Goal: Check status: Check status

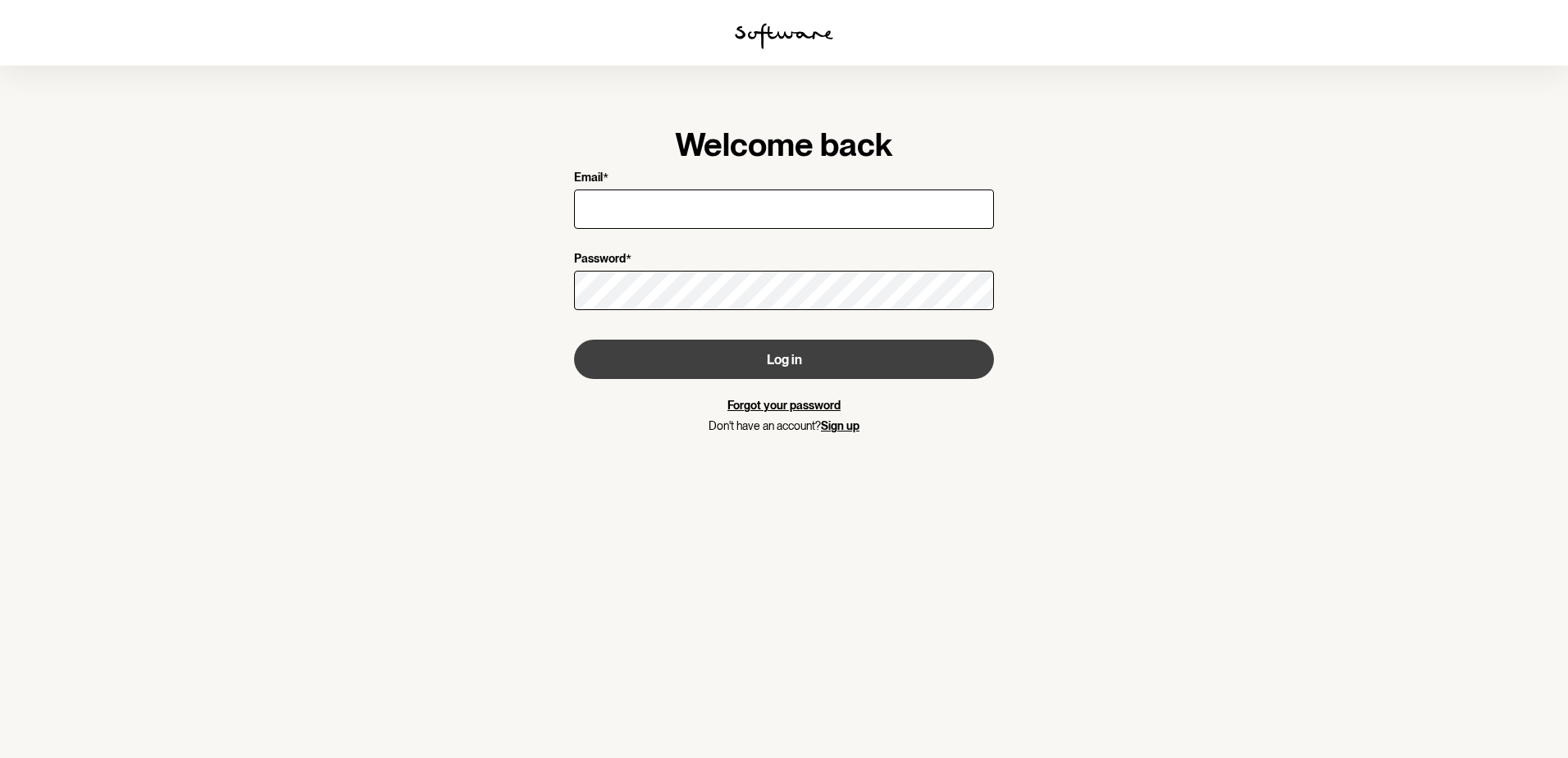
type input "0400045768"
click at [809, 361] on button "Log in" at bounding box center [784, 359] width 420 height 39
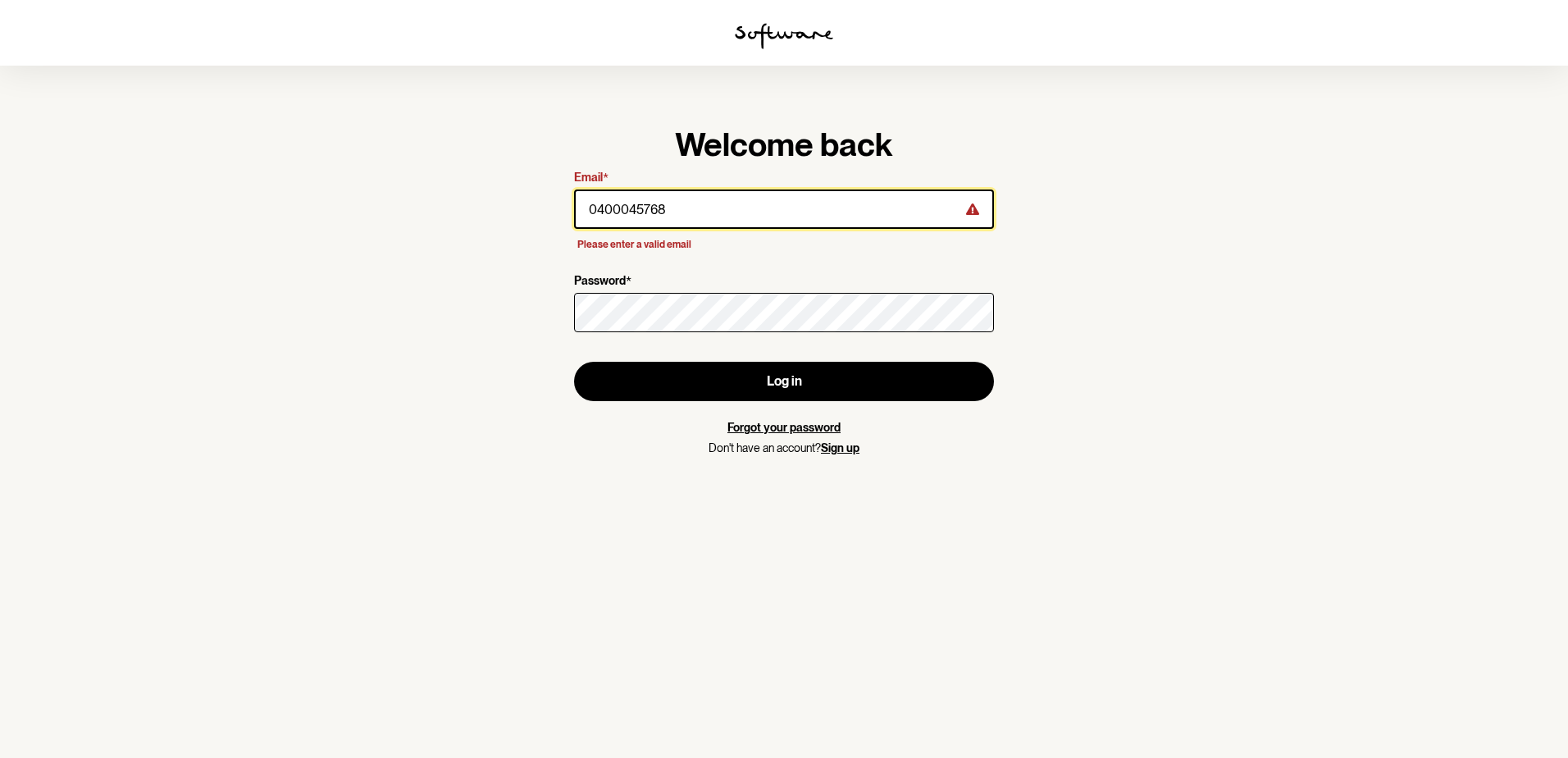
click at [719, 203] on input "0400045768" at bounding box center [784, 209] width 420 height 39
drag, startPoint x: 715, startPoint y: 207, endPoint x: 445, endPoint y: 190, distance: 270.5
click at [445, 190] on section "Welcome back Email * 0400045768 Please enter a valid email Password * Log in Fo…" at bounding box center [784, 379] width 1568 height 758
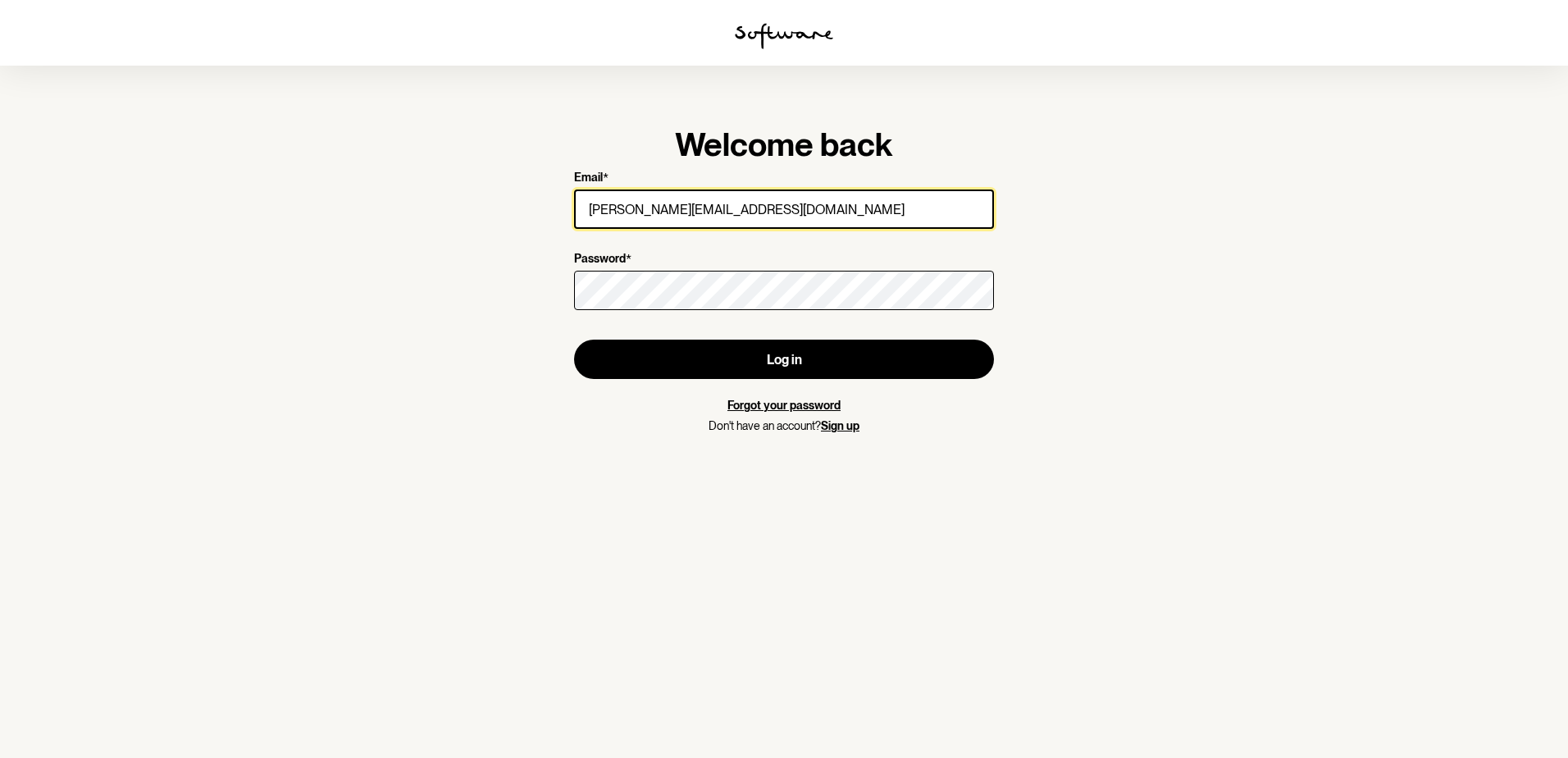
type input "[PERSON_NAME][EMAIL_ADDRESS][DOMAIN_NAME]"
click at [574, 340] on button "Log in" at bounding box center [784, 359] width 420 height 39
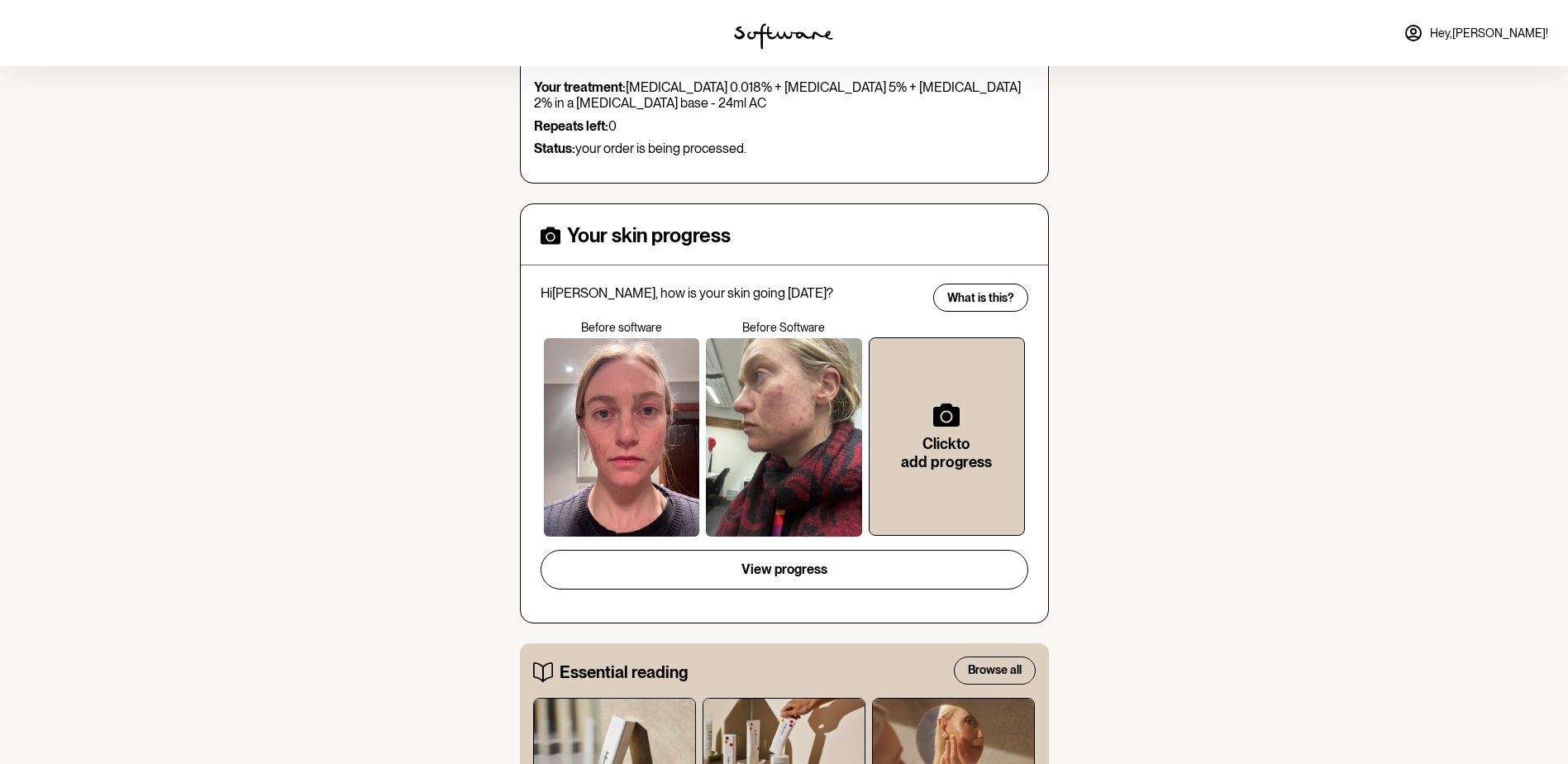
scroll to position [83, 0]
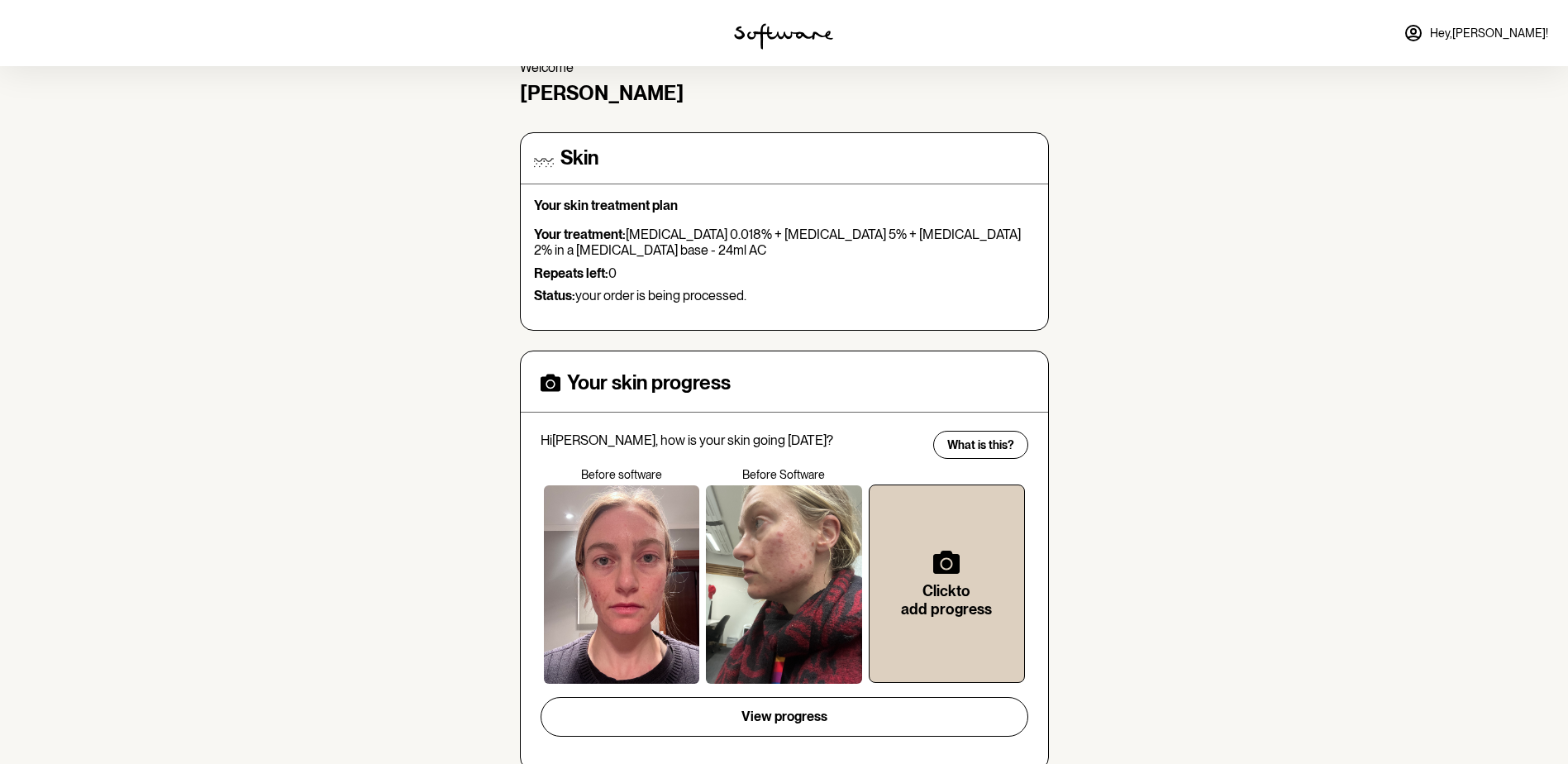
click at [763, 294] on p "Status: your order is being processed." at bounding box center [784, 295] width 501 height 16
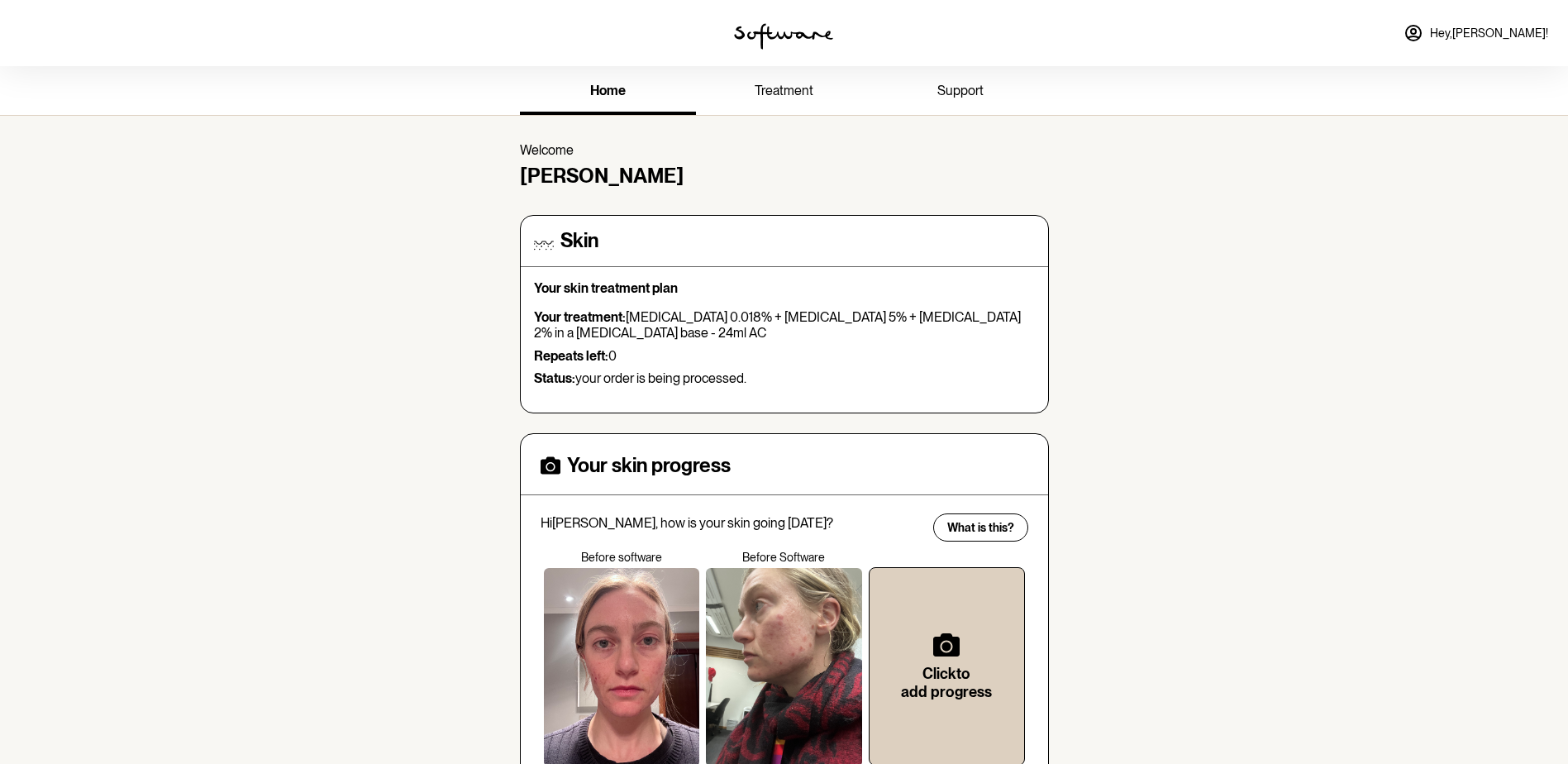
click at [788, 348] on p "Repeats left: 0" at bounding box center [784, 356] width 501 height 16
click at [781, 91] on span "treatment" at bounding box center [784, 91] width 58 height 16
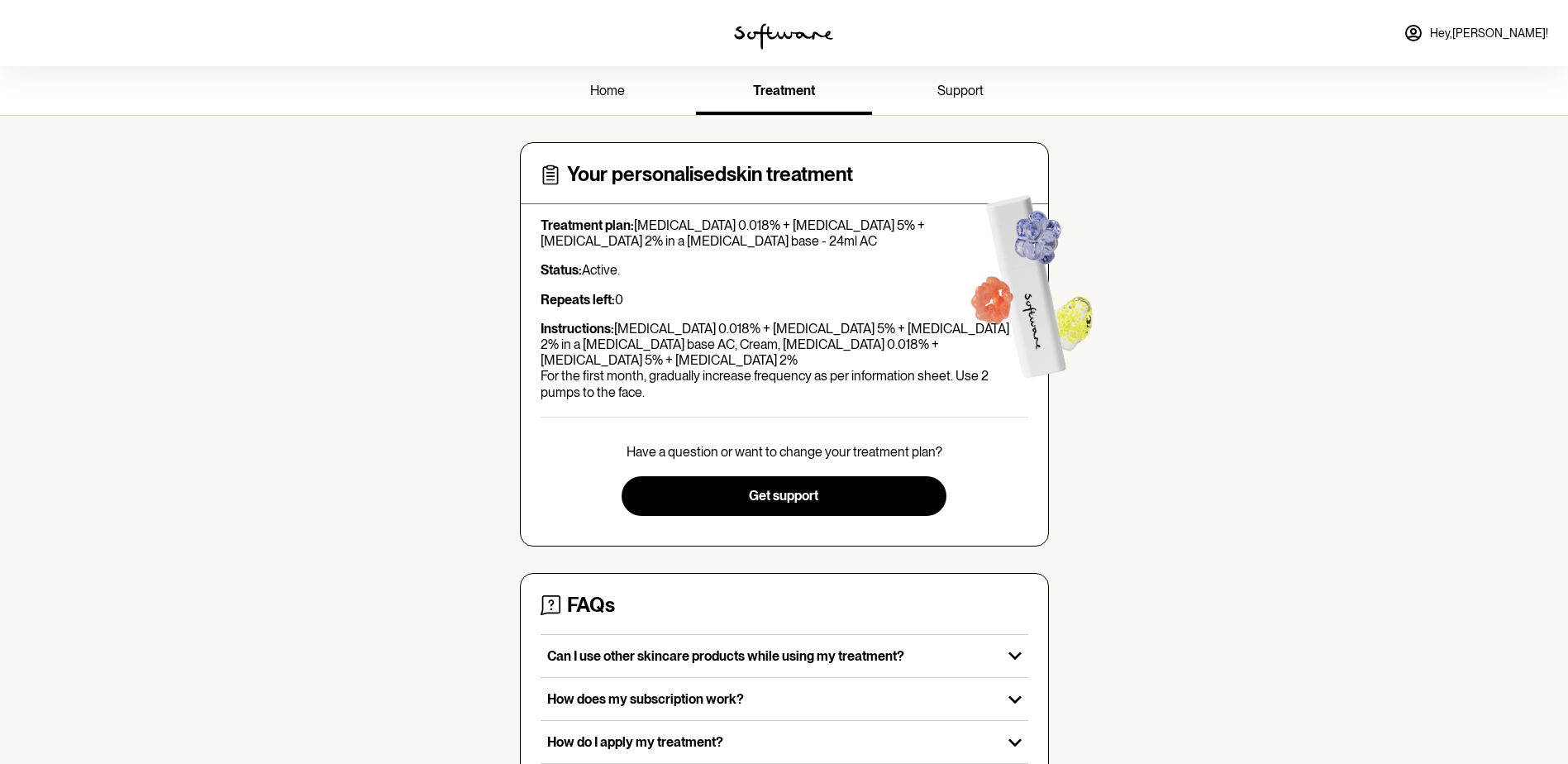
click at [678, 318] on div "Treatment plan: [MEDICAL_DATA] 0.018% + [MEDICAL_DATA] 5% + [MEDICAL_DATA] 2% i…" at bounding box center [784, 309] width 487 height 183
click at [673, 348] on p "Instructions: [MEDICAL_DATA] 0.018% + [MEDICAL_DATA] 5% + [MEDICAL_DATA] 2% in …" at bounding box center [784, 360] width 487 height 79
click at [678, 385] on div "Your personalised skin treatment Treatment plan: [MEDICAL_DATA] 0.018% + [MEDIC…" at bounding box center [784, 344] width 529 height 405
click at [619, 96] on span "home" at bounding box center [607, 91] width 35 height 16
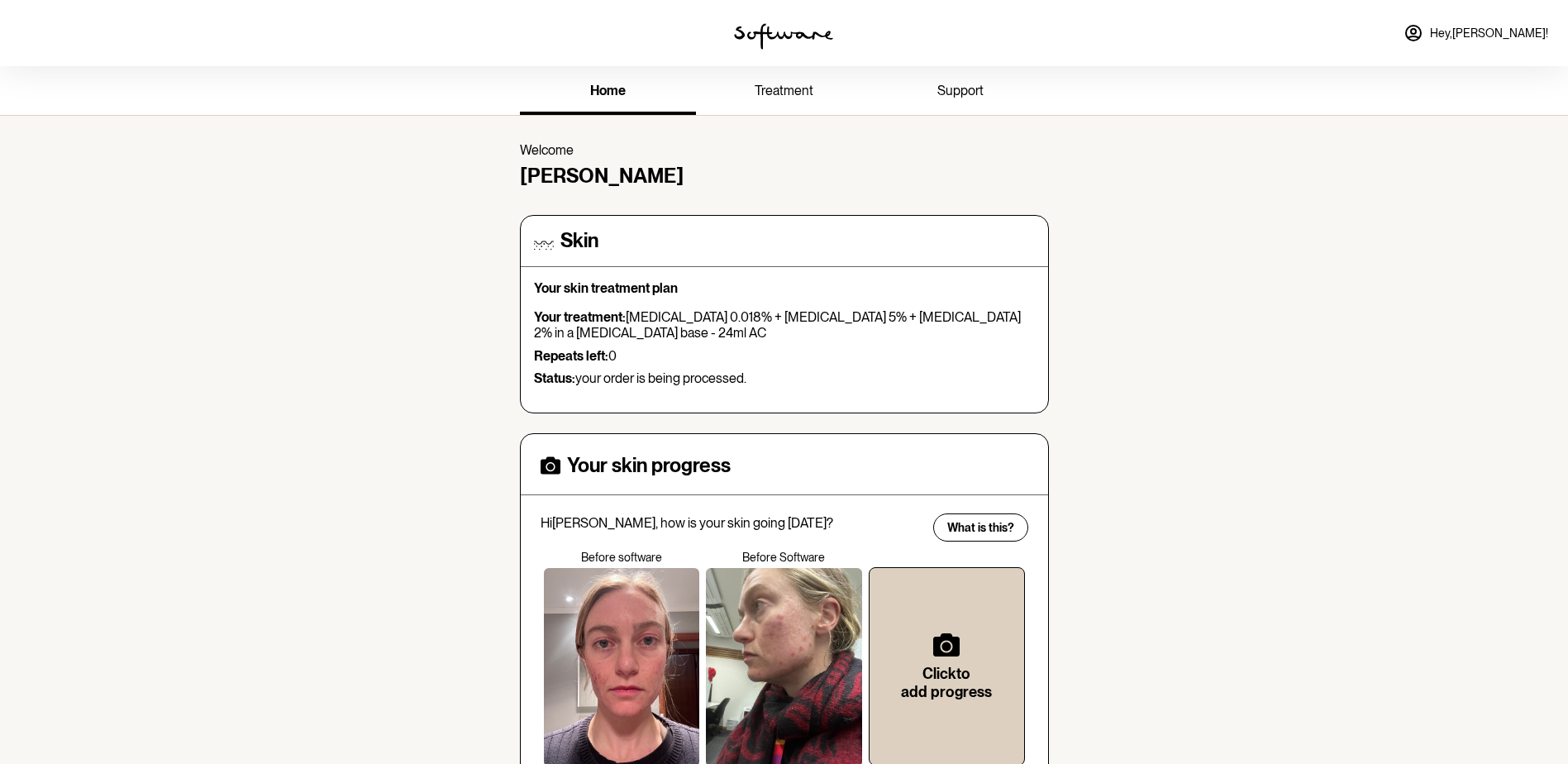
click at [780, 96] on span "treatment" at bounding box center [784, 91] width 58 height 16
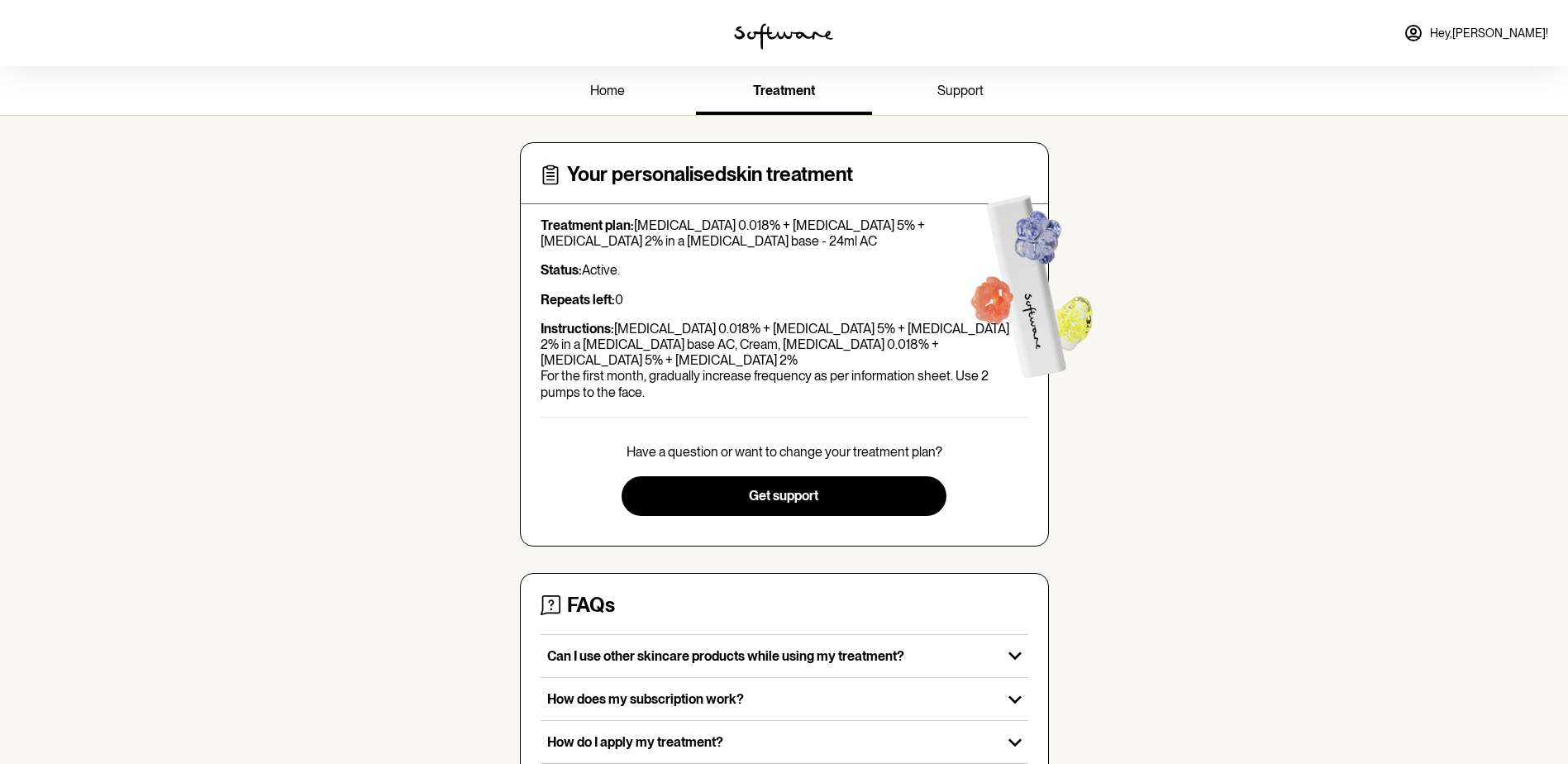
click at [959, 104] on link "support" at bounding box center [960, 92] width 176 height 45
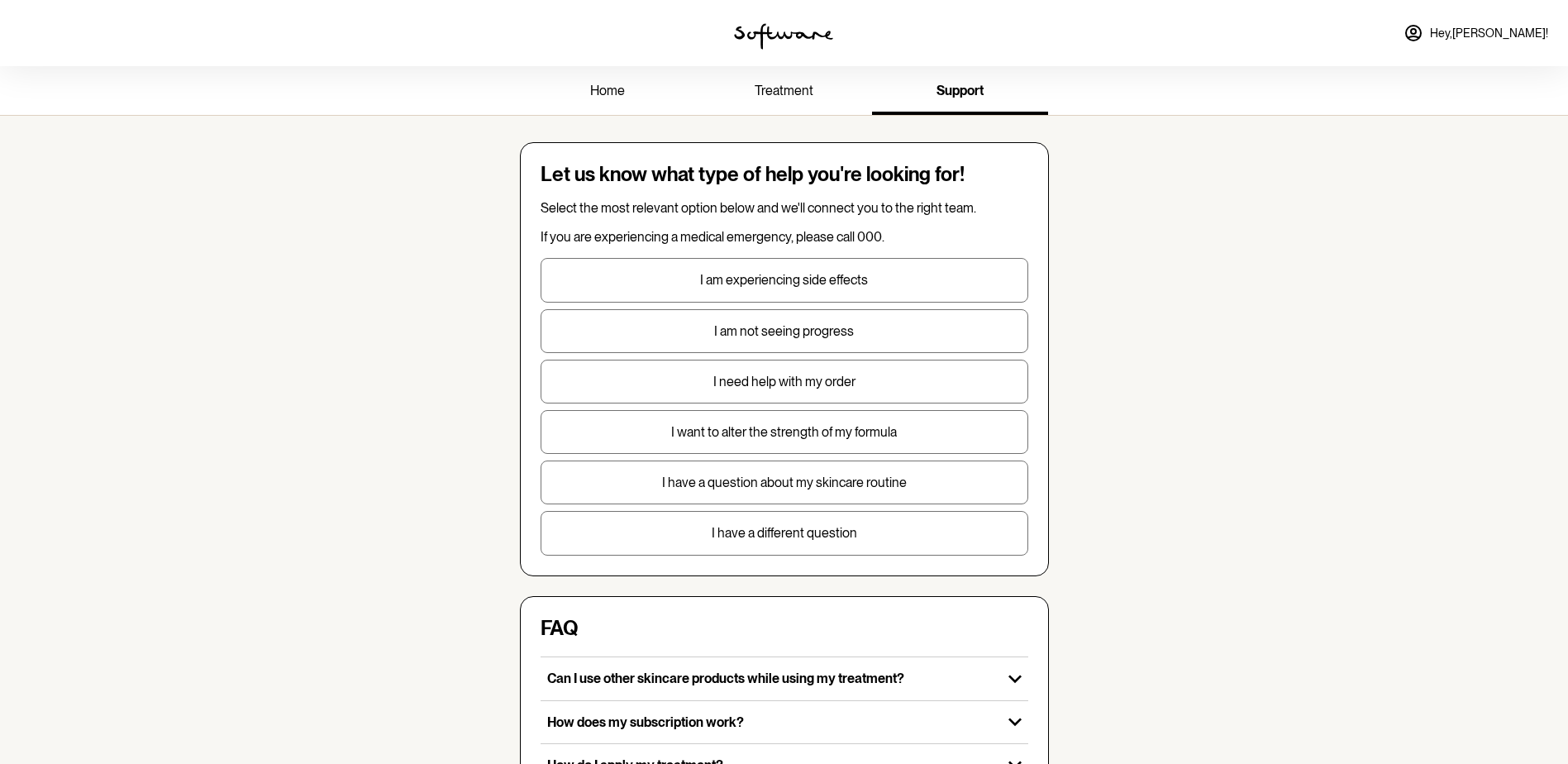
click at [594, 91] on span "home" at bounding box center [607, 91] width 35 height 16
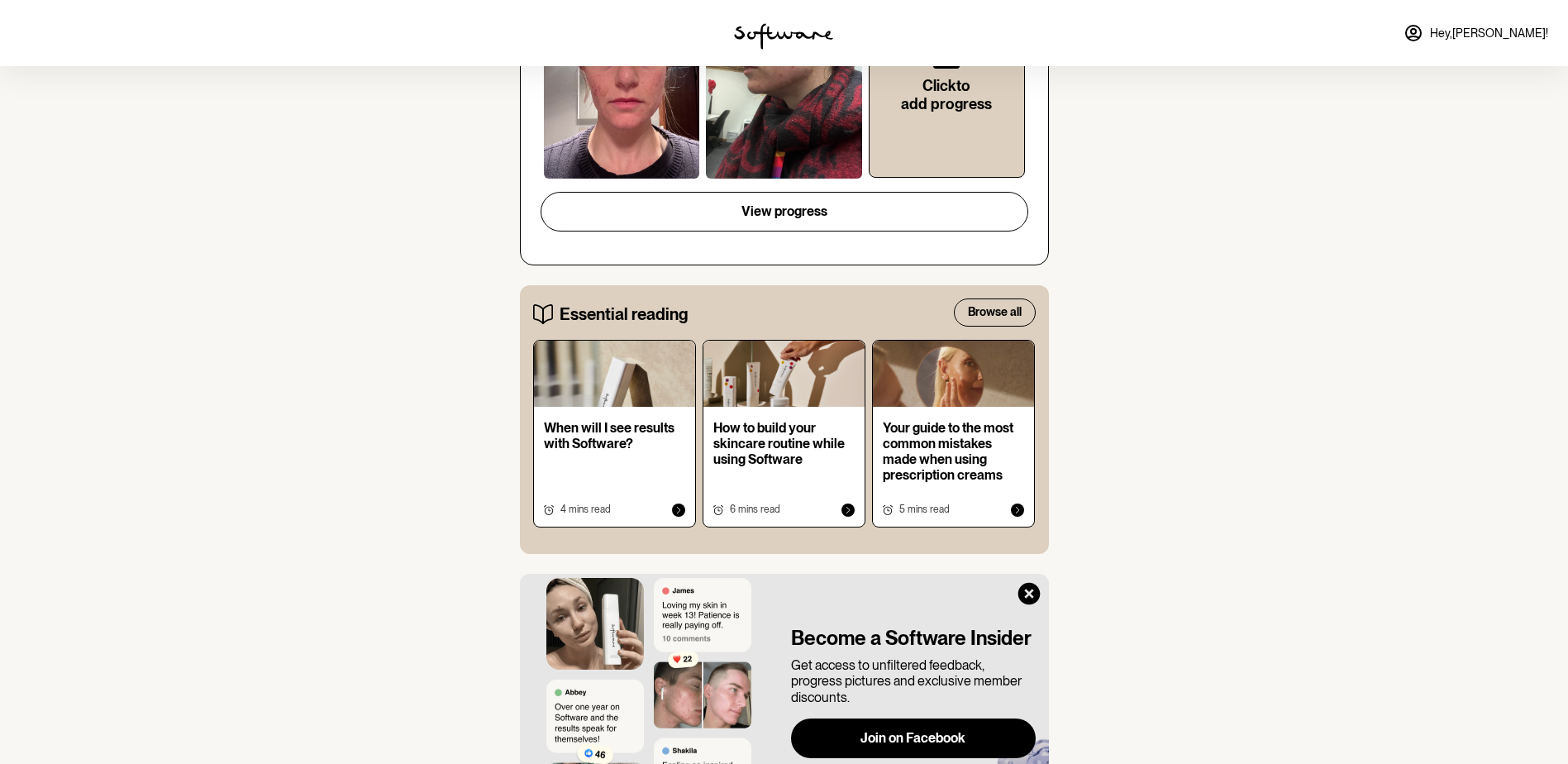
scroll to position [174, 0]
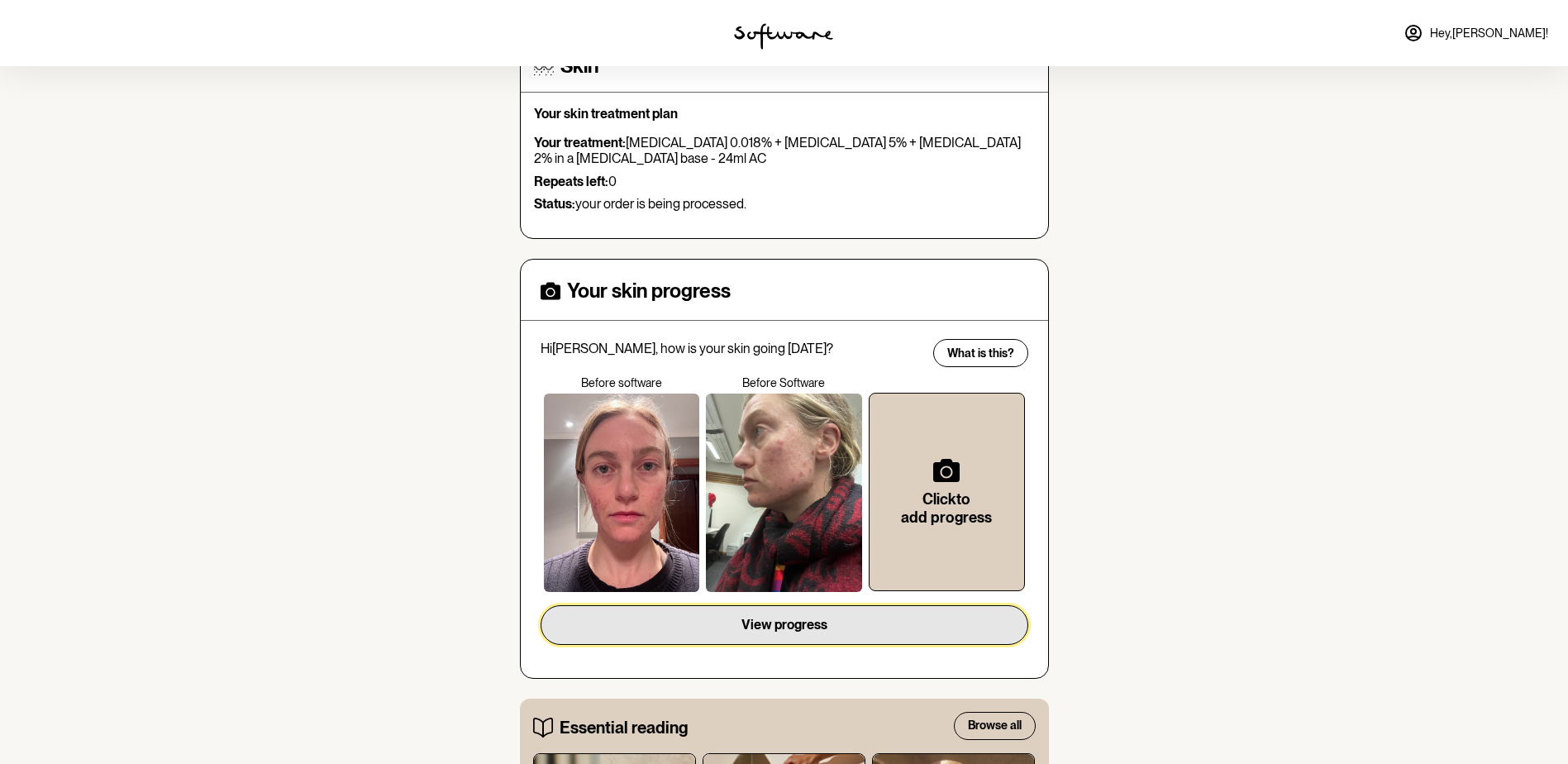
click at [860, 629] on button "View progress" at bounding box center [784, 625] width 487 height 40
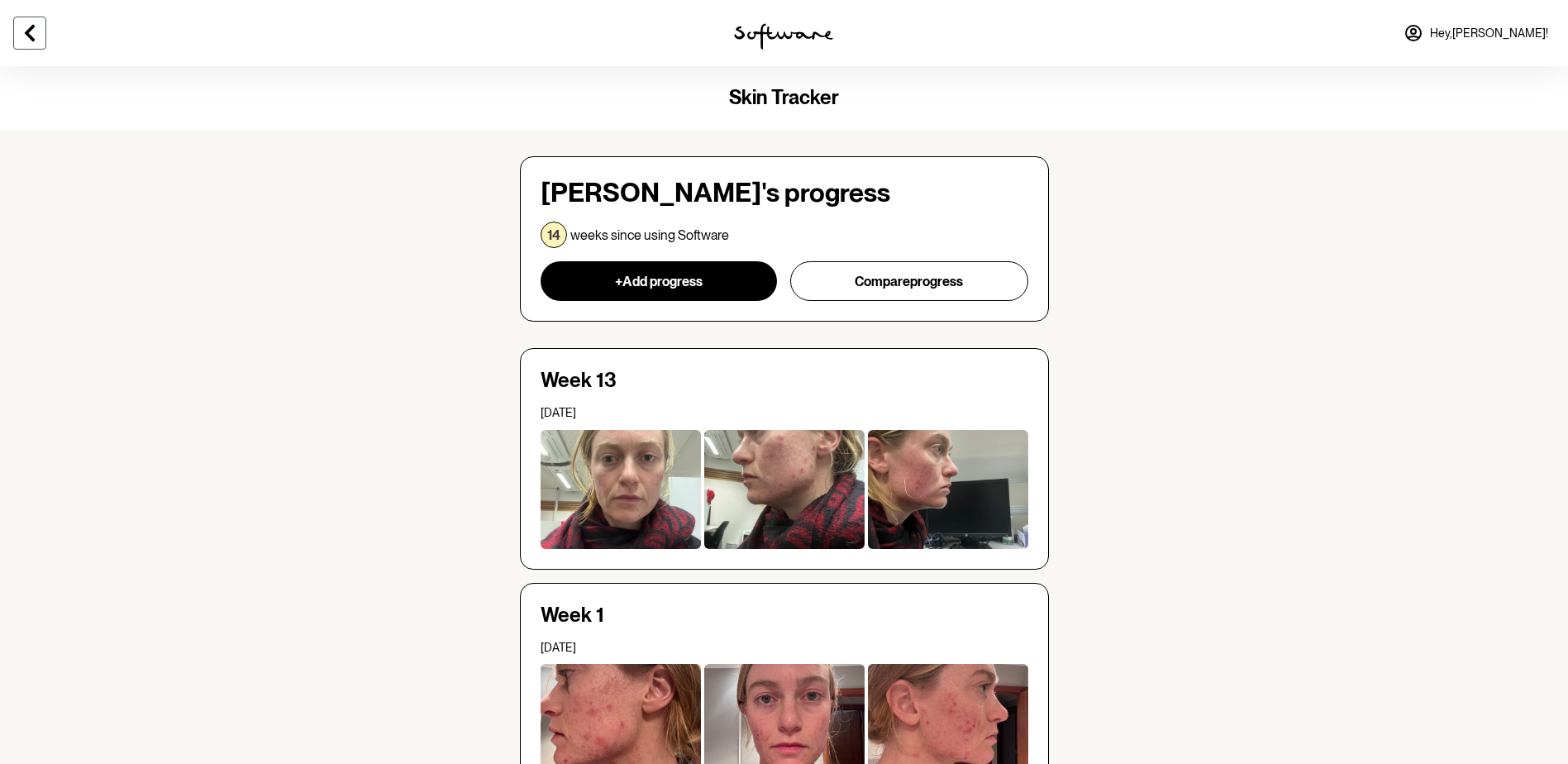
click at [36, 29] on icon at bounding box center [29, 33] width 20 height 20
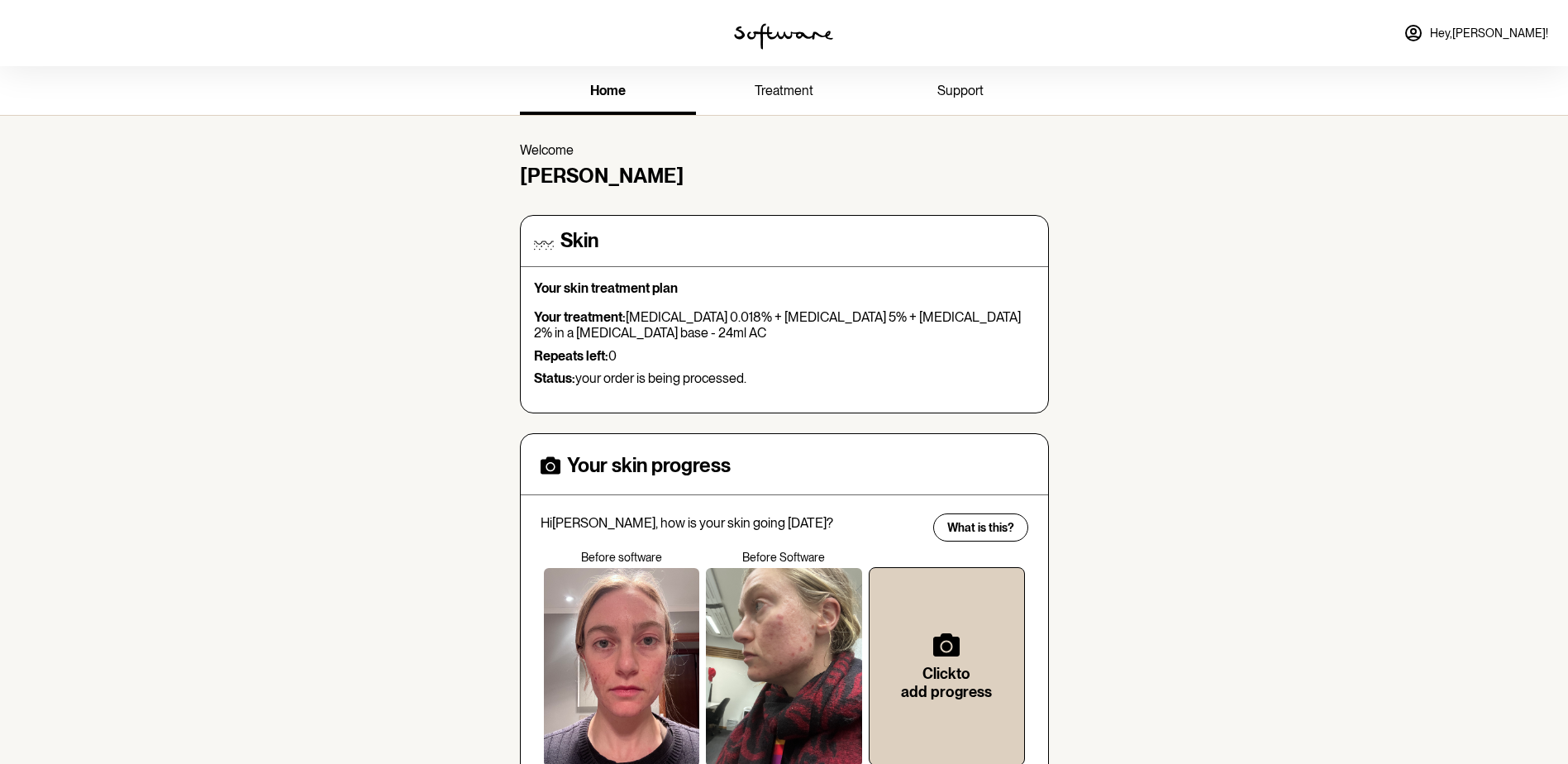
click at [724, 307] on div "Your skin treatment plan Your treatment: [MEDICAL_DATA] 0.018% + [MEDICAL_DATA]…" at bounding box center [784, 340] width 501 height 119
click at [646, 356] on p "Repeats left: 0" at bounding box center [784, 356] width 501 height 16
click at [613, 384] on p "Status: your order is being processed." at bounding box center [784, 378] width 501 height 16
click at [584, 378] on p "Status: your order is being processed." at bounding box center [784, 378] width 501 height 16
click at [585, 331] on p "Your treatment: [MEDICAL_DATA] 0.018% + [MEDICAL_DATA] 5% + [MEDICAL_DATA] 2% i…" at bounding box center [784, 324] width 501 height 31
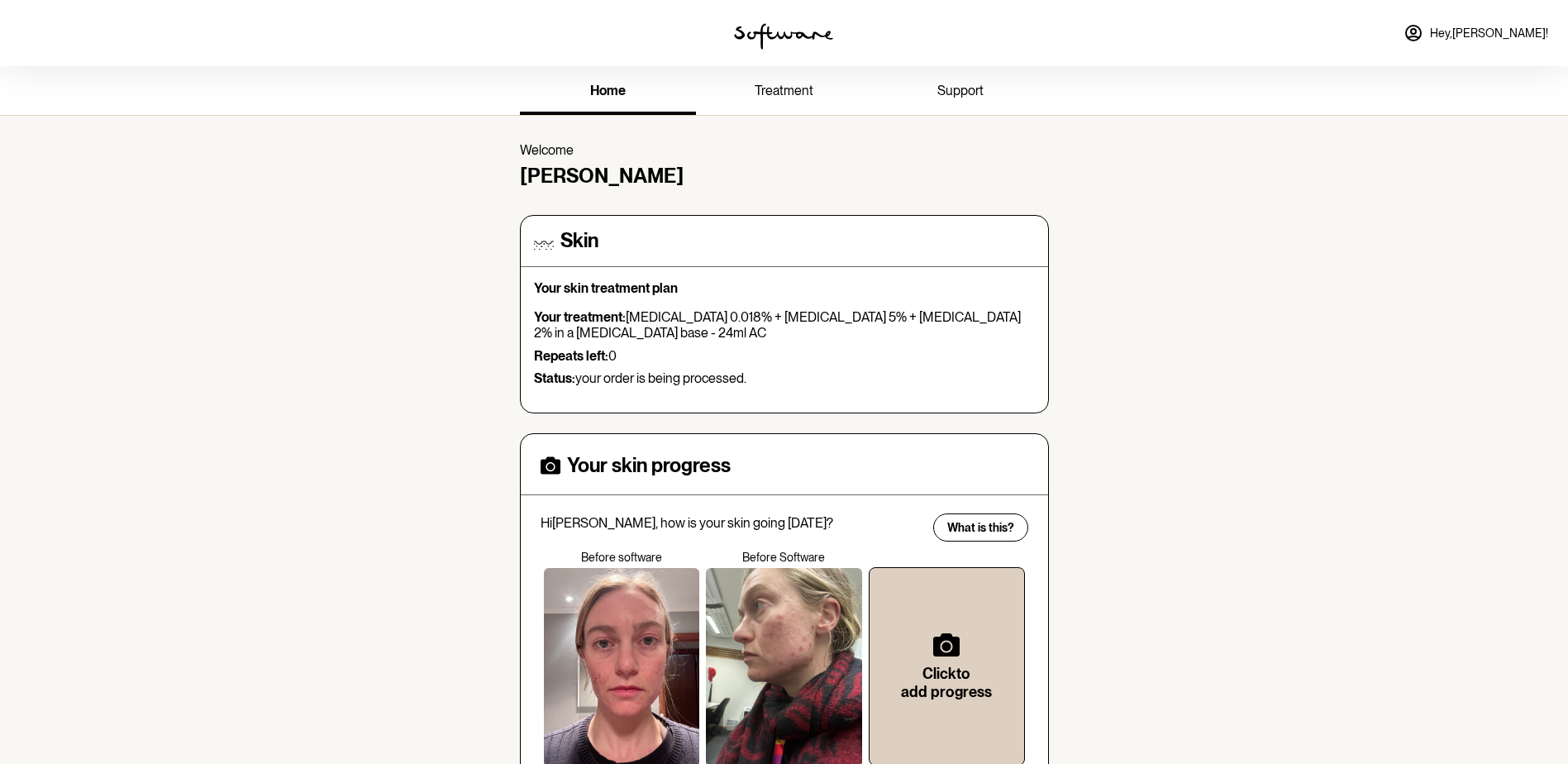
click at [1421, 34] on icon at bounding box center [1413, 33] width 15 height 15
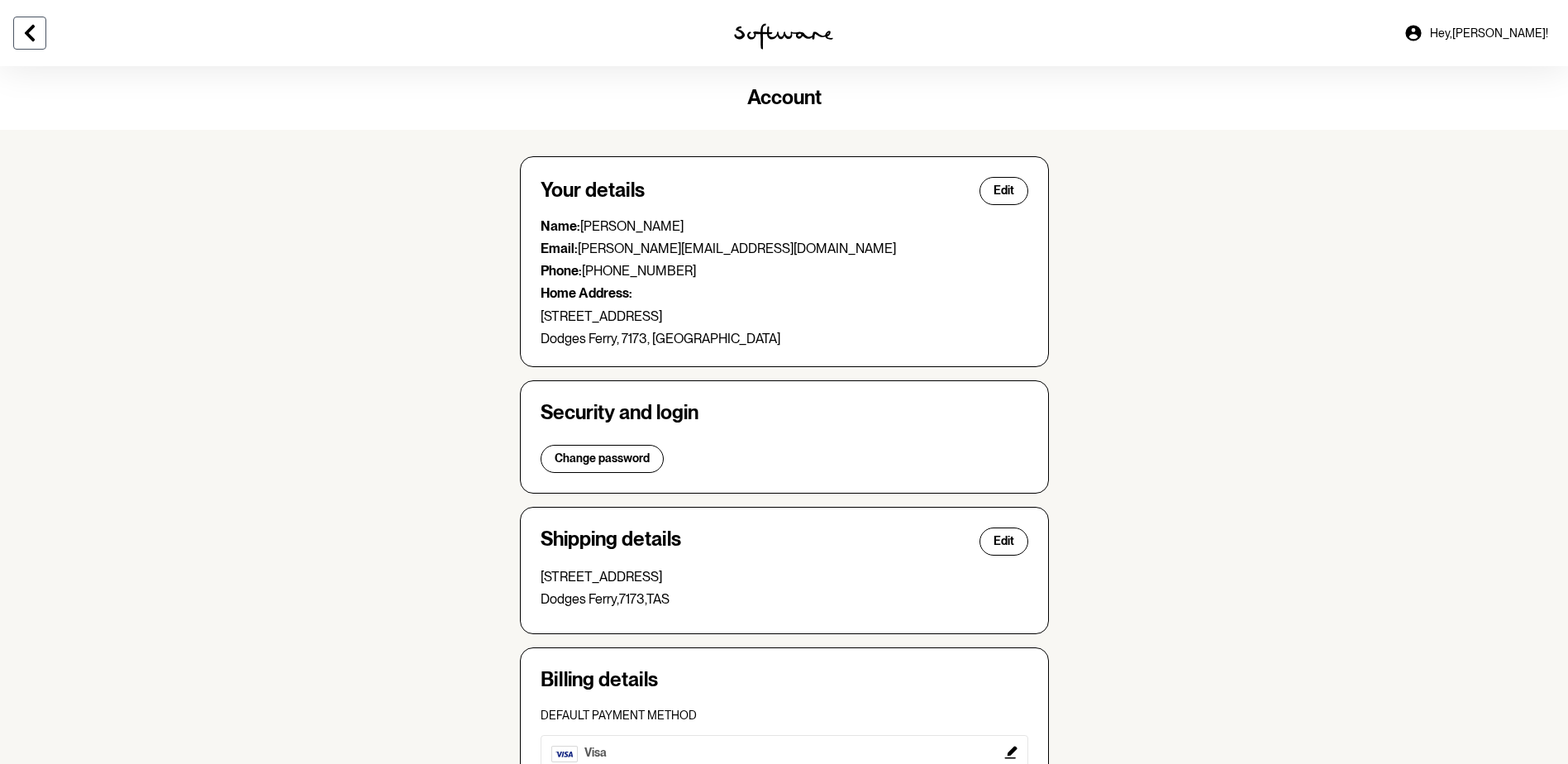
click at [20, 29] on icon at bounding box center [29, 33] width 20 height 20
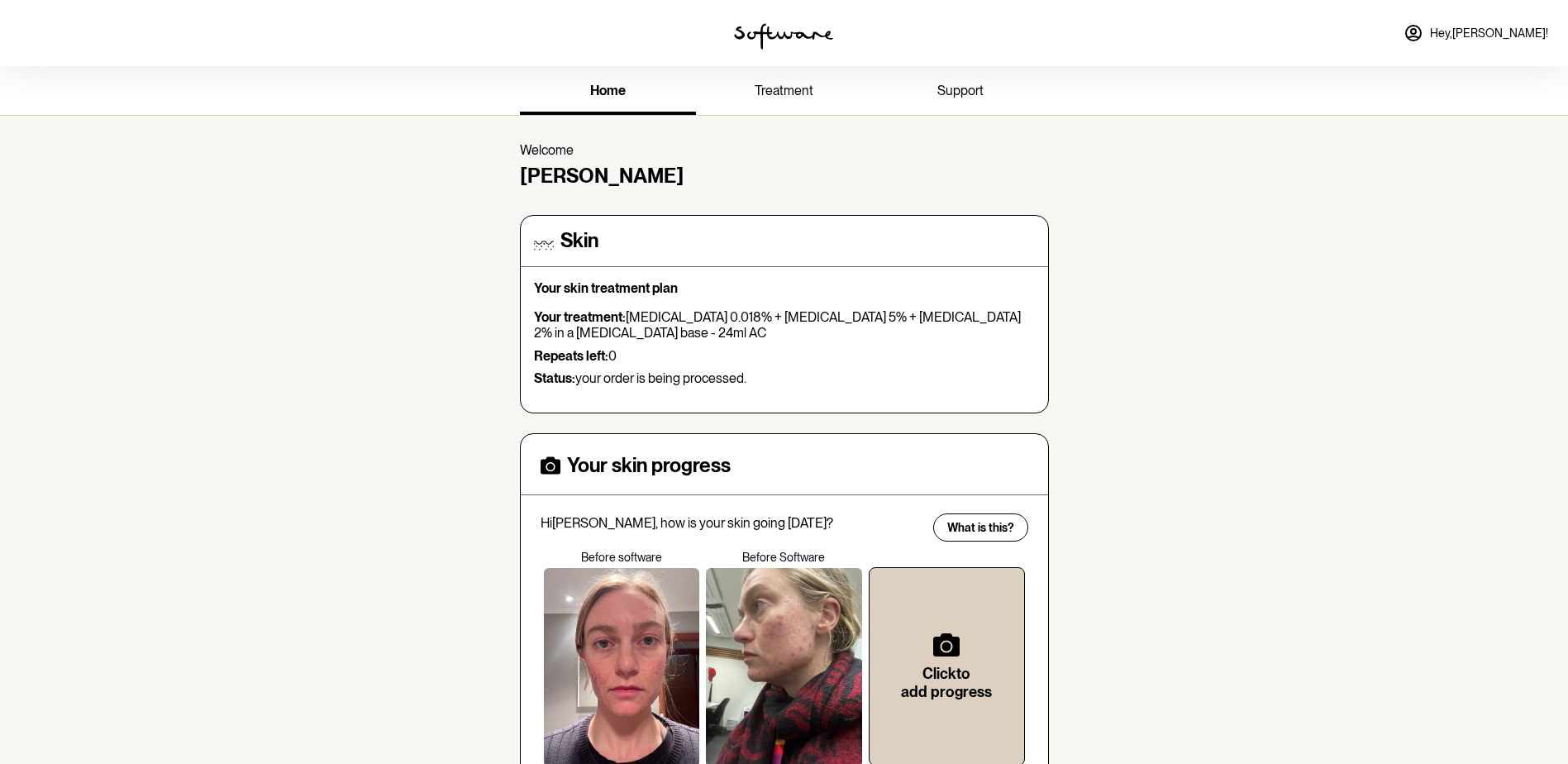
click at [781, 79] on link "treatment" at bounding box center [784, 92] width 176 height 45
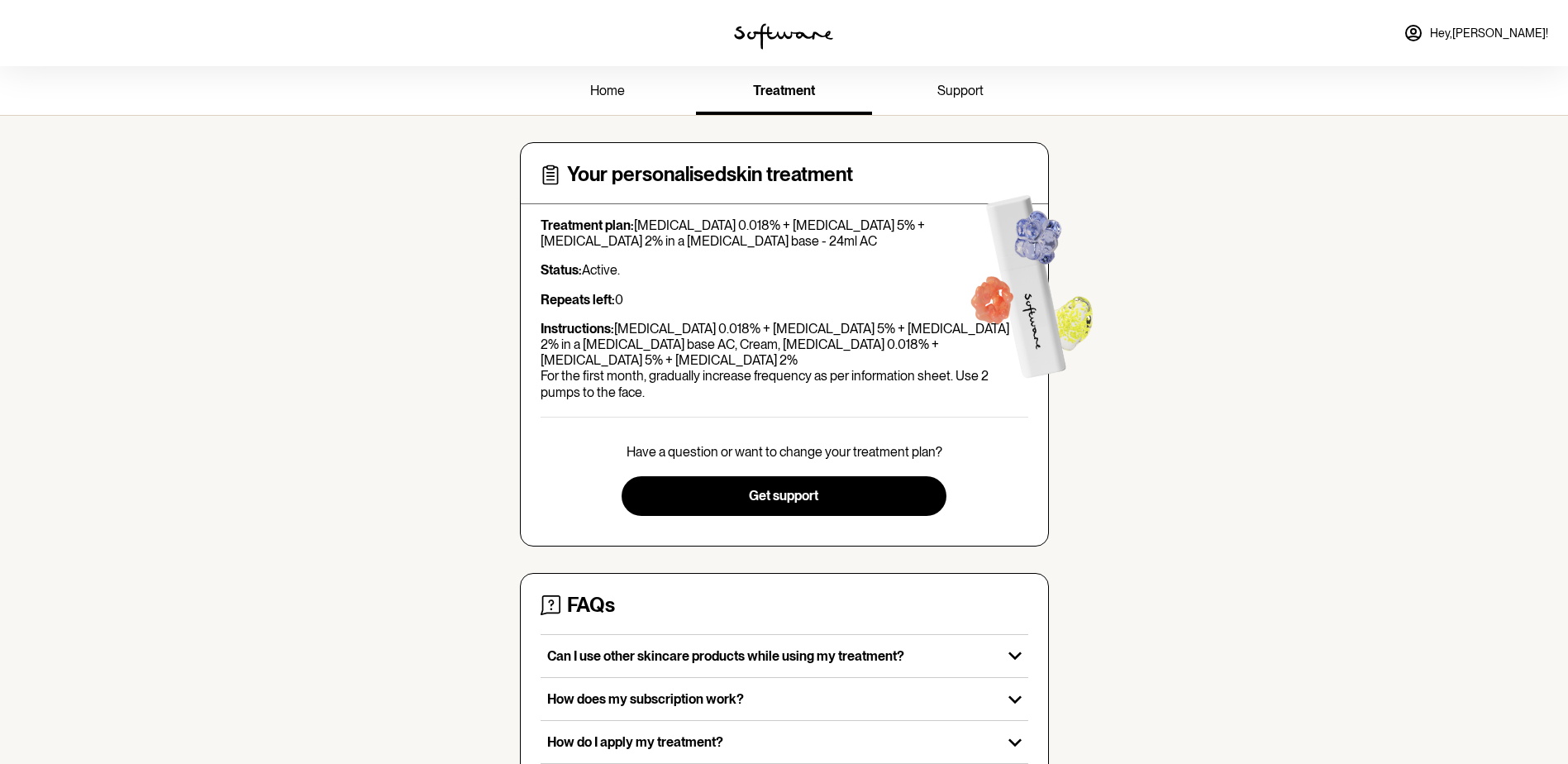
click at [726, 324] on p "Instructions: [MEDICAL_DATA] 0.018% + [MEDICAL_DATA] 5% + [MEDICAL_DATA] 2% in …" at bounding box center [784, 360] width 487 height 79
click at [704, 234] on p "Treatment plan: [MEDICAL_DATA] 0.018% + [MEDICAL_DATA] 5% + [MEDICAL_DATA] 2% i…" at bounding box center [784, 233] width 487 height 31
click at [937, 94] on span "support" at bounding box center [960, 91] width 46 height 16
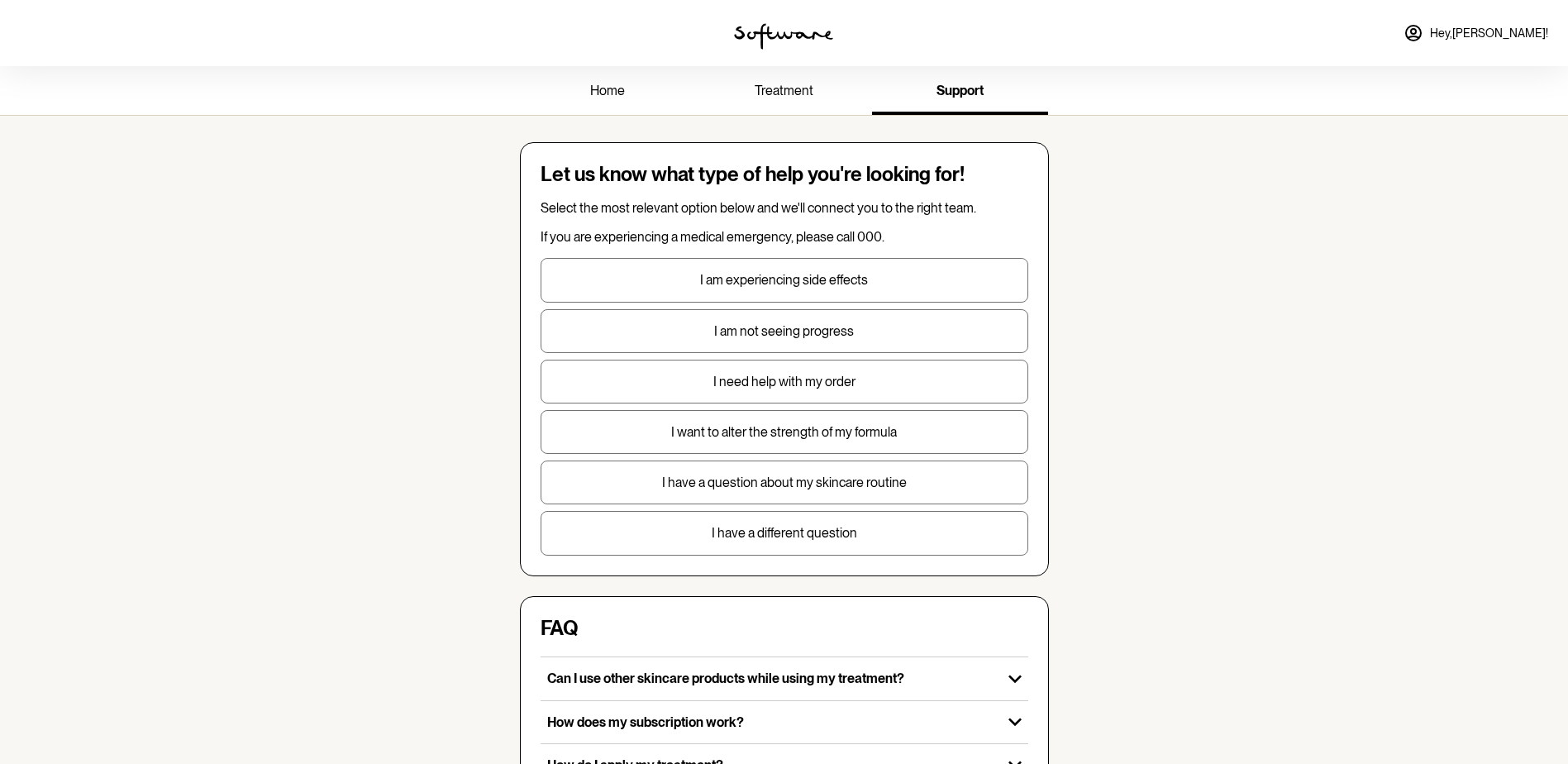
click at [805, 87] on span "treatment" at bounding box center [784, 91] width 58 height 16
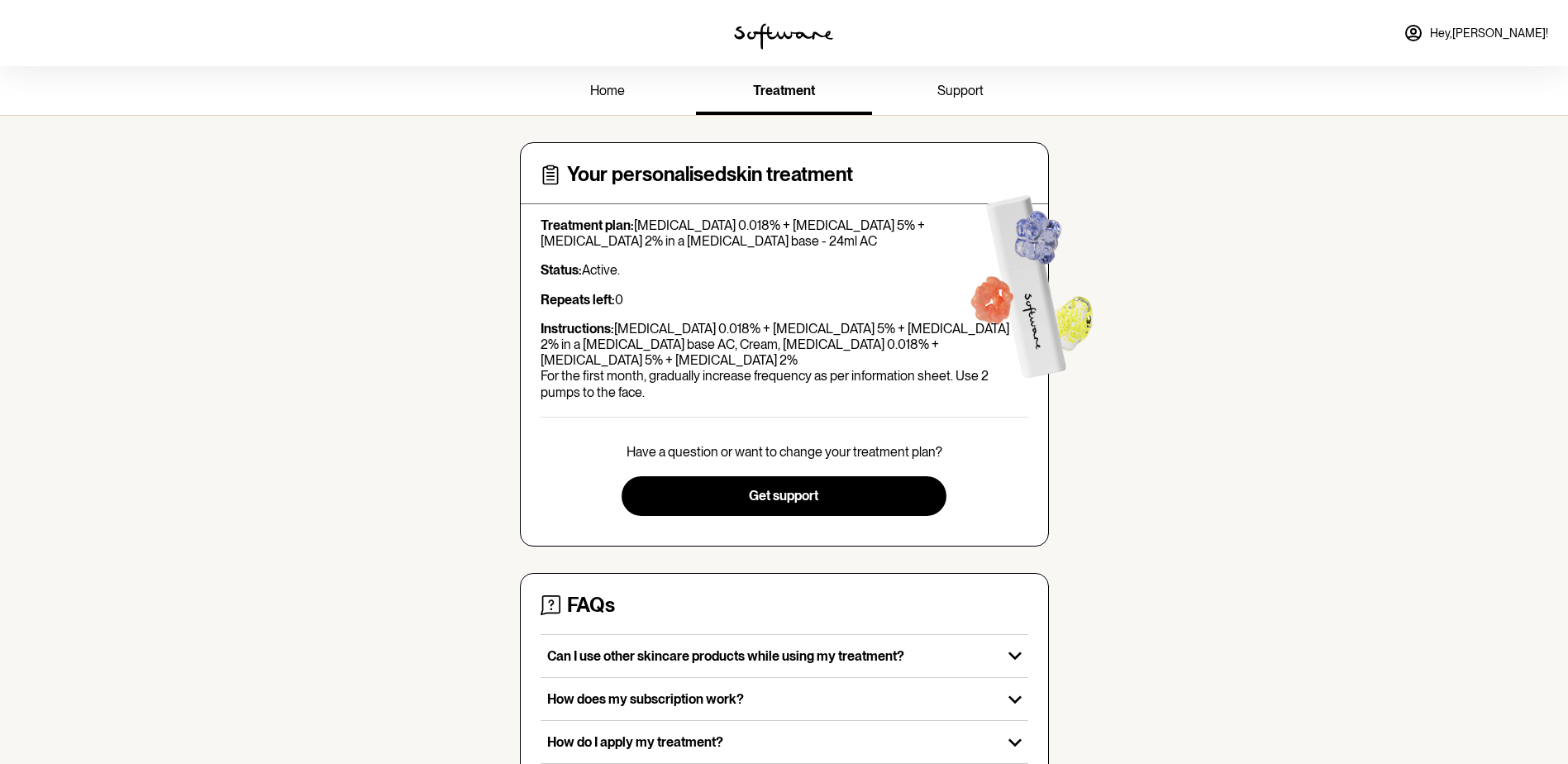
click at [630, 85] on link "home" at bounding box center [607, 92] width 176 height 45
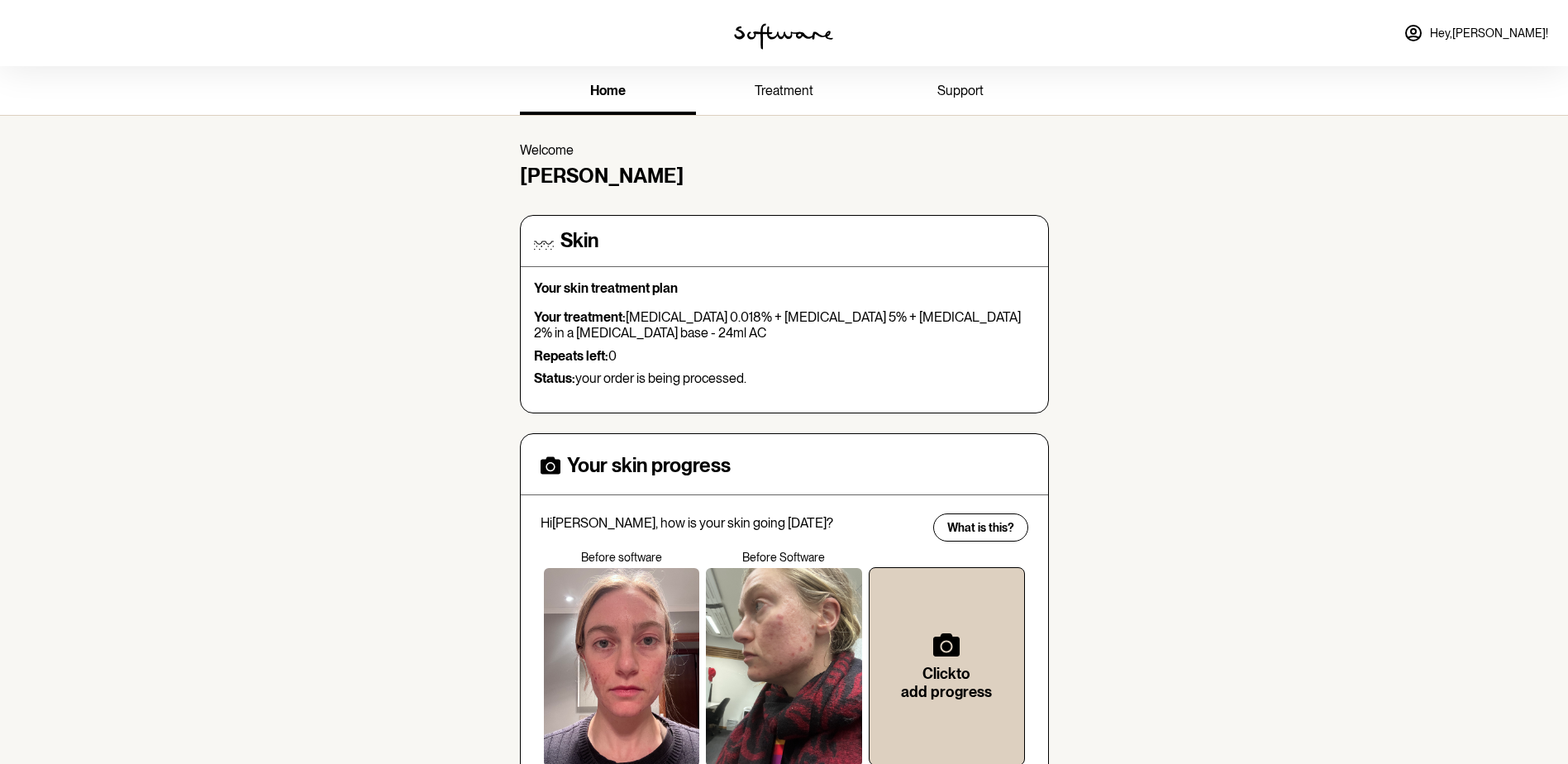
click at [701, 387] on div "Your skin treatment plan Your treatment: [MEDICAL_DATA] 0.018% + [MEDICAL_DATA]…" at bounding box center [784, 340] width 501 height 119
click at [827, 388] on div "Your skin treatment plan Your treatment: [MEDICAL_DATA] 0.018% + [MEDICAL_DATA]…" at bounding box center [784, 340] width 501 height 119
click at [708, 275] on div "Skin Your skin treatment plan Your treatment: [MEDICAL_DATA] 0.018% + [MEDICAL_…" at bounding box center [784, 314] width 501 height 171
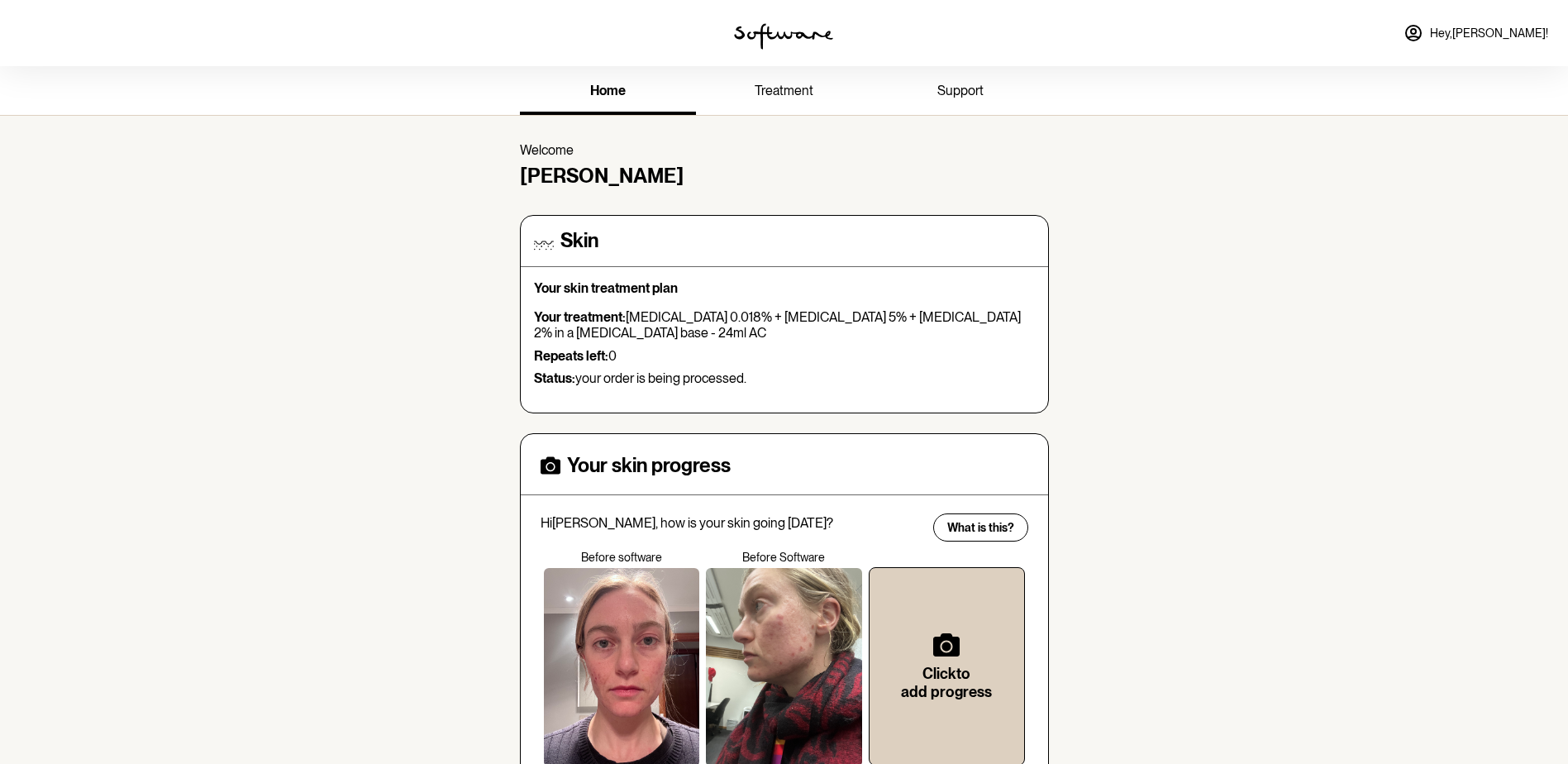
click at [775, 100] on link "treatment" at bounding box center [784, 92] width 176 height 45
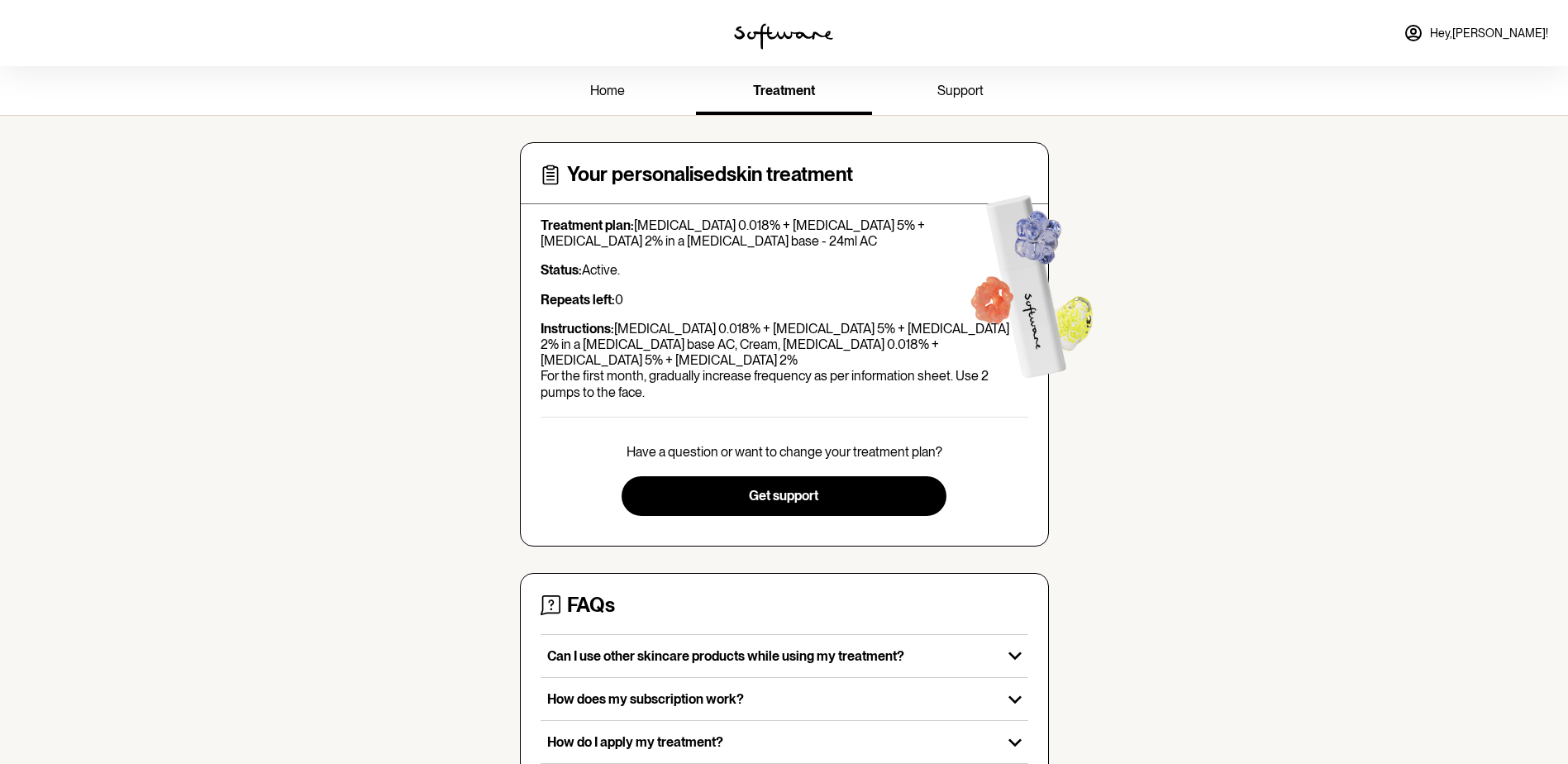
scroll to position [161, 0]
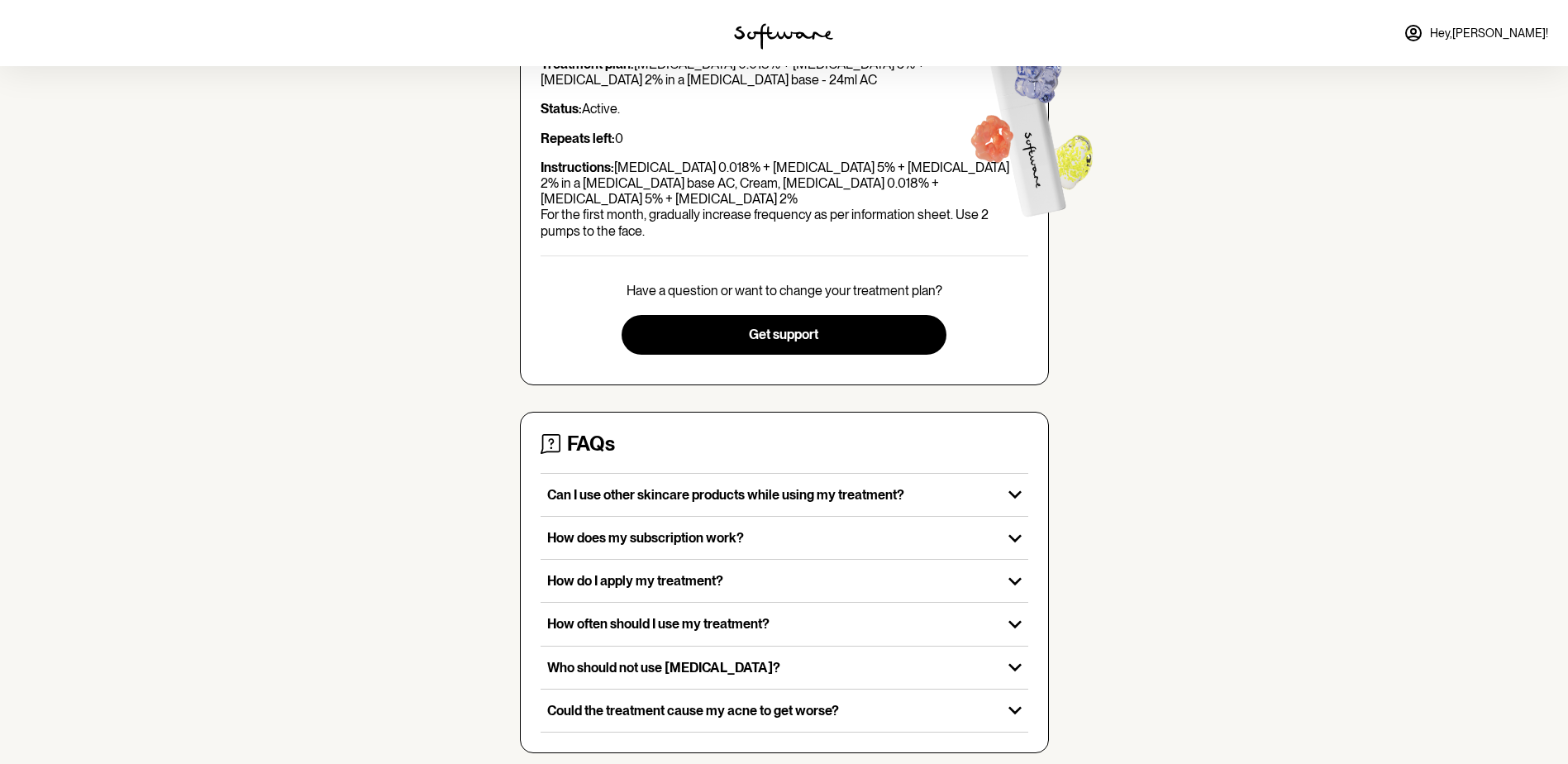
click at [487, 452] on div "home treatment support Your personalised skin treatment Treatment plan: [MEDICA…" at bounding box center [784, 341] width 1568 height 874
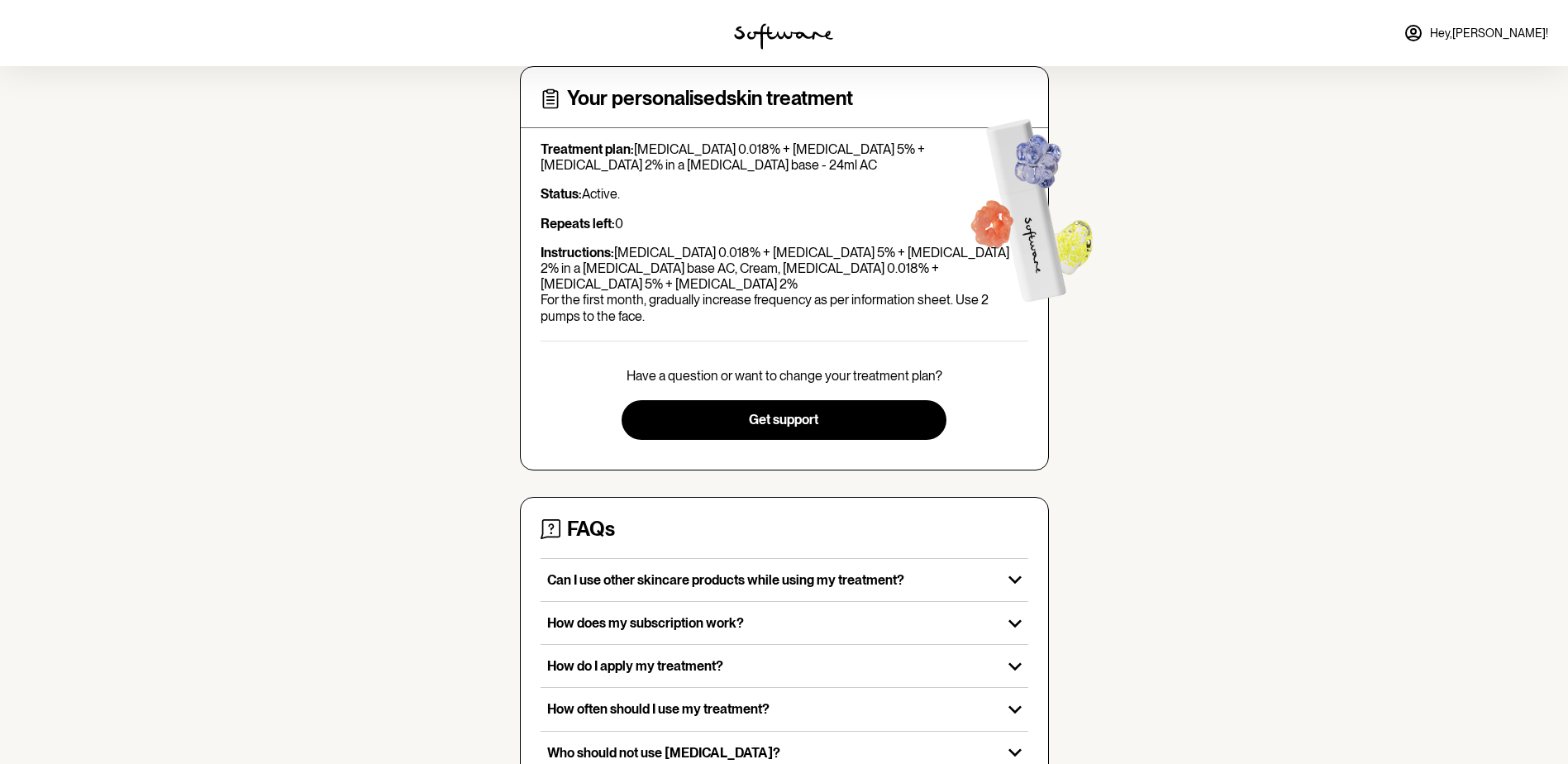
scroll to position [0, 0]
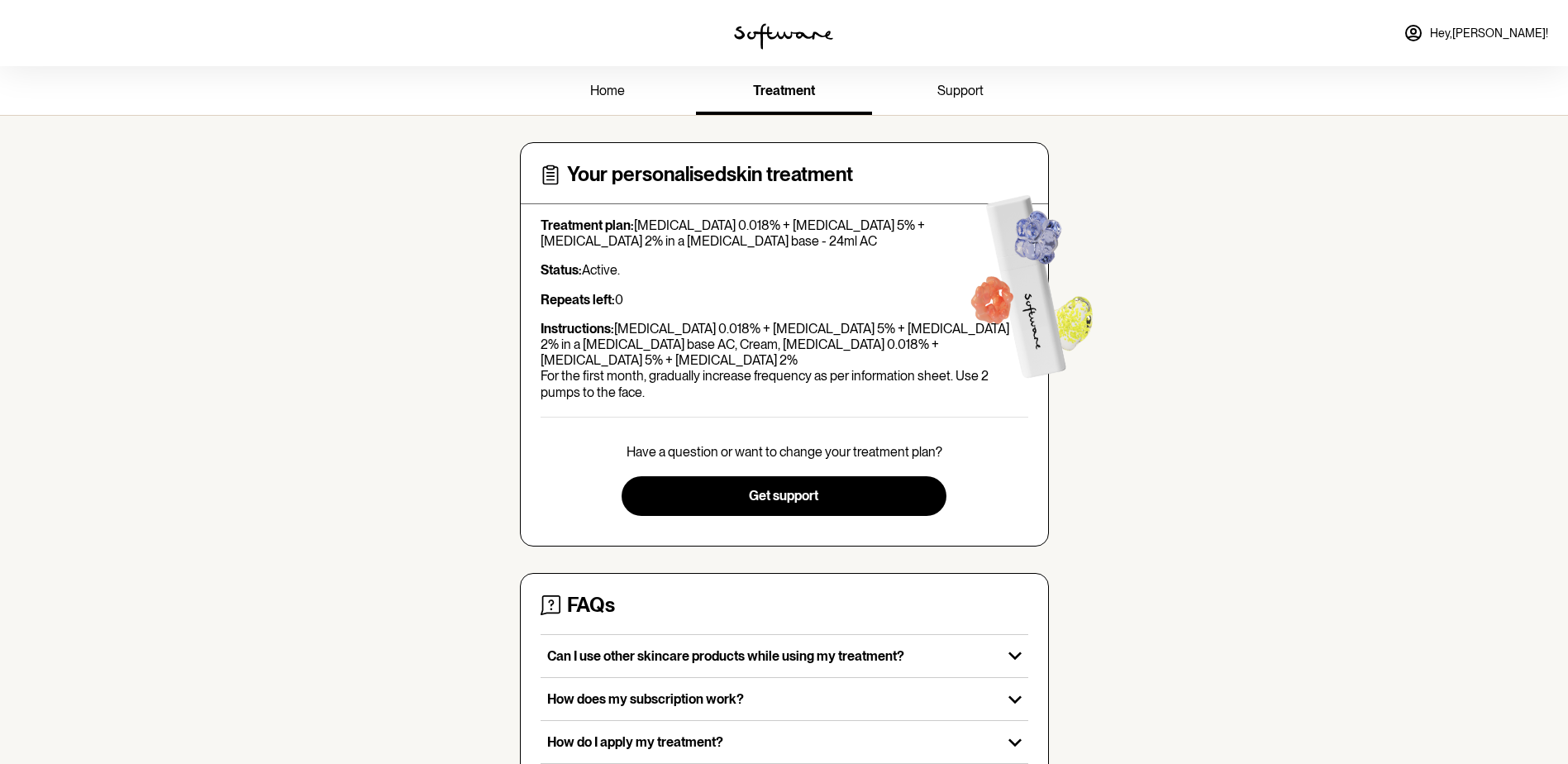
click at [624, 102] on link "home" at bounding box center [607, 92] width 176 height 45
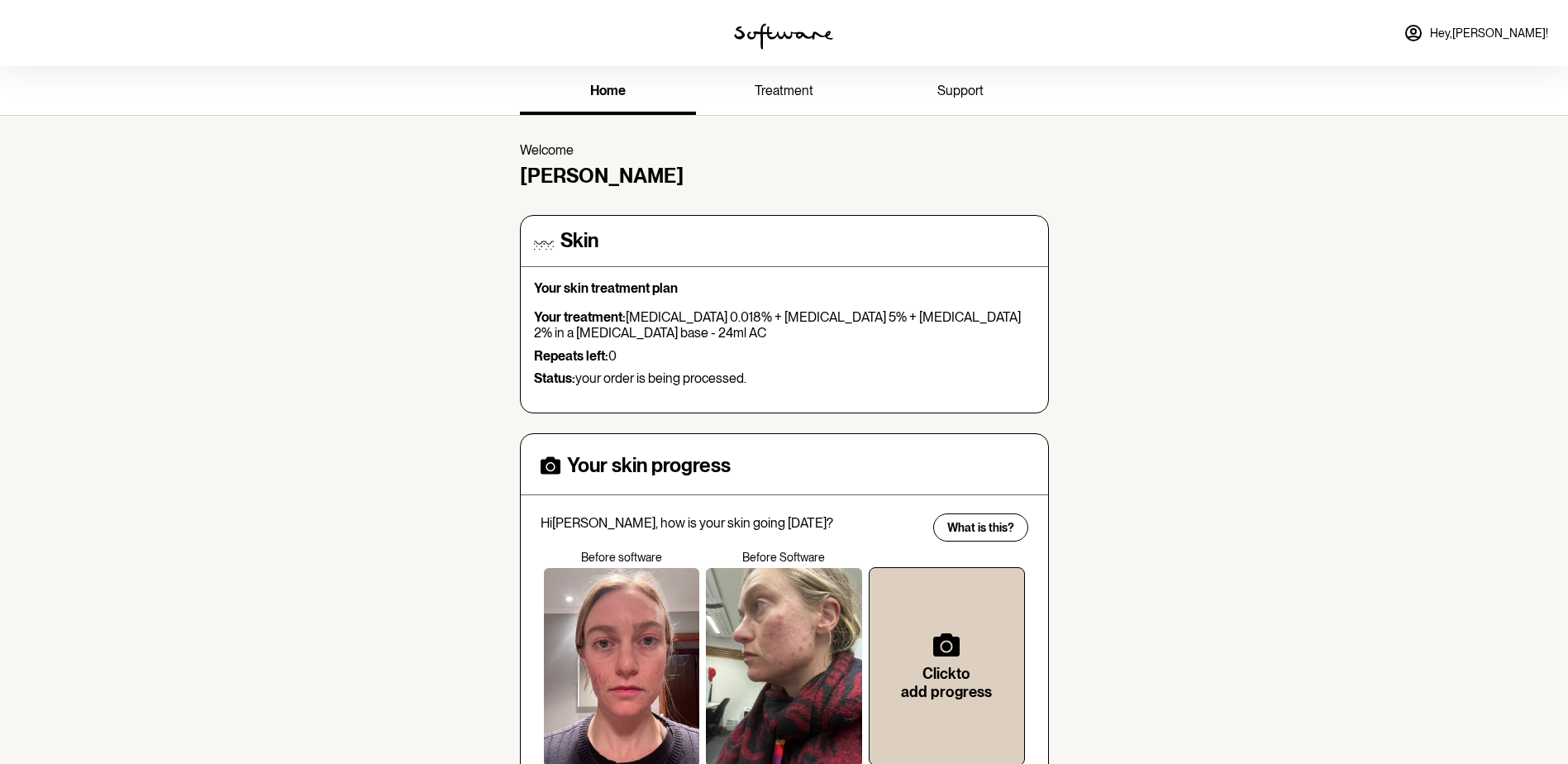
click at [557, 257] on div "Skin Your skin treatment plan Your treatment: [MEDICAL_DATA] 0.018% + [MEDICAL_…" at bounding box center [784, 314] width 501 height 171
click at [579, 251] on h4 "Skin" at bounding box center [579, 241] width 38 height 24
click at [595, 328] on p "Your treatment: [MEDICAL_DATA] 0.018% + [MEDICAL_DATA] 5% + [MEDICAL_DATA] 2% i…" at bounding box center [784, 324] width 501 height 31
click at [959, 104] on link "support" at bounding box center [960, 92] width 176 height 45
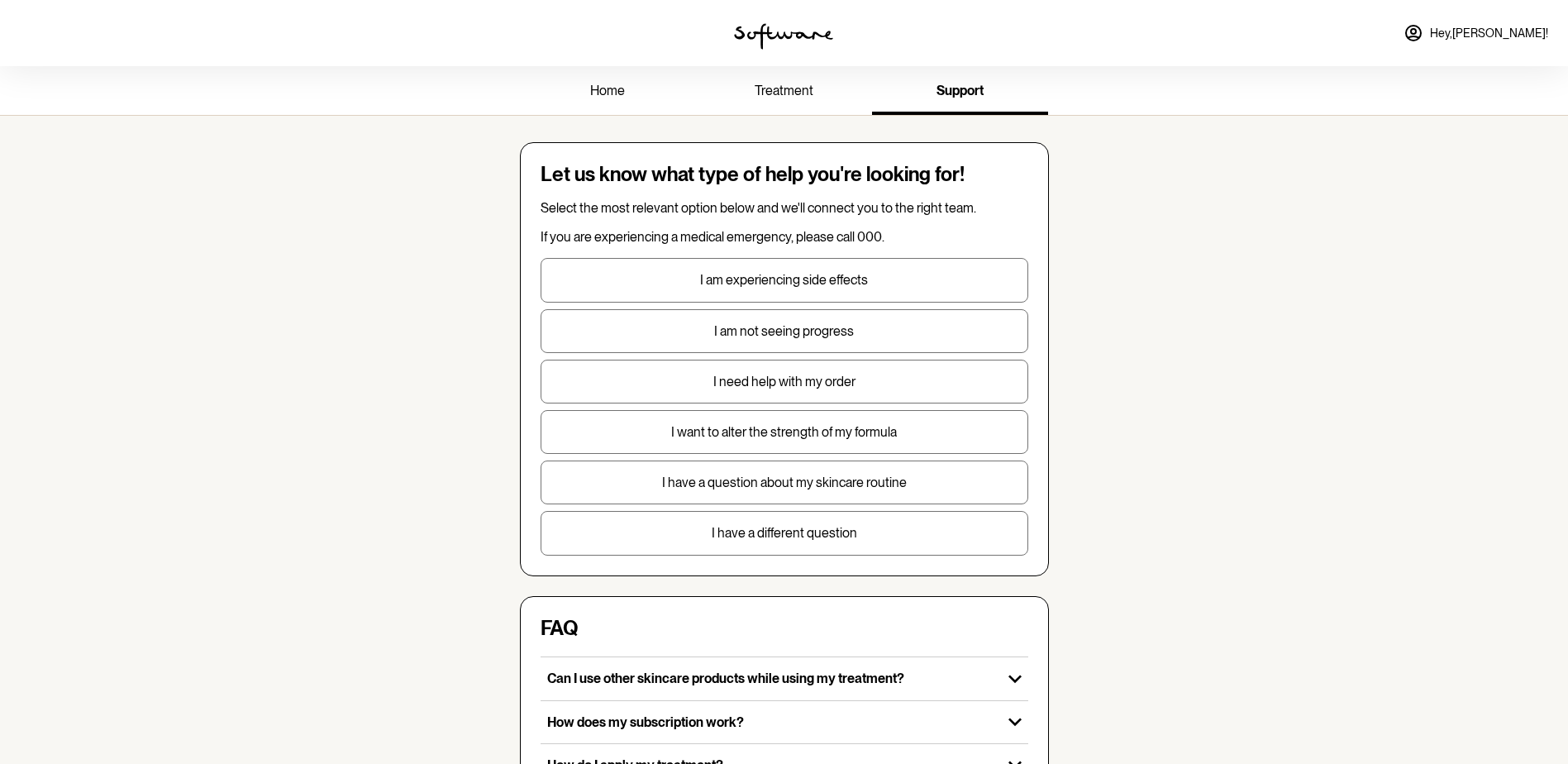
click at [752, 71] on link "treatment" at bounding box center [784, 92] width 176 height 45
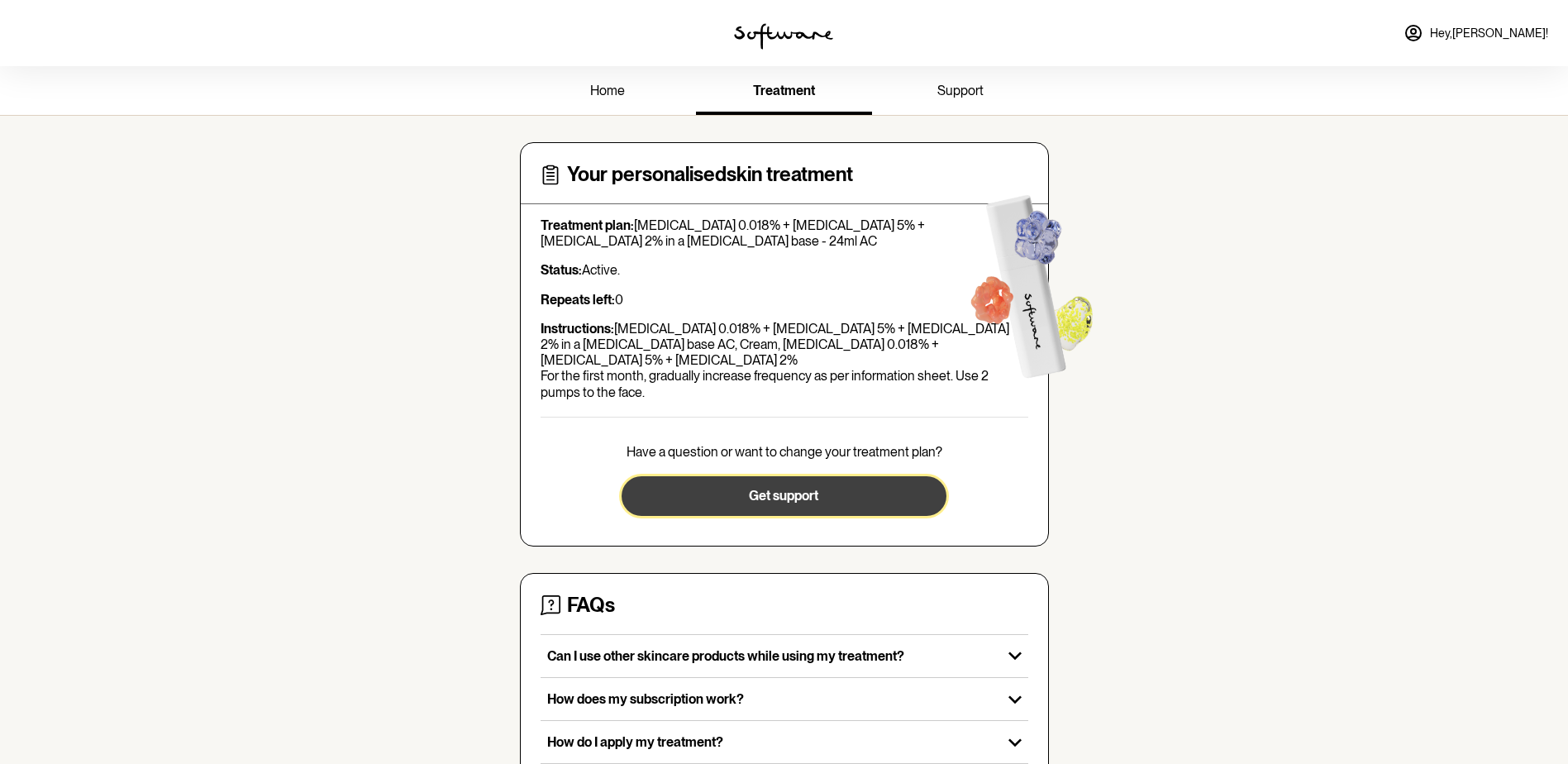
click at [848, 490] on button "Get support" at bounding box center [784, 496] width 324 height 40
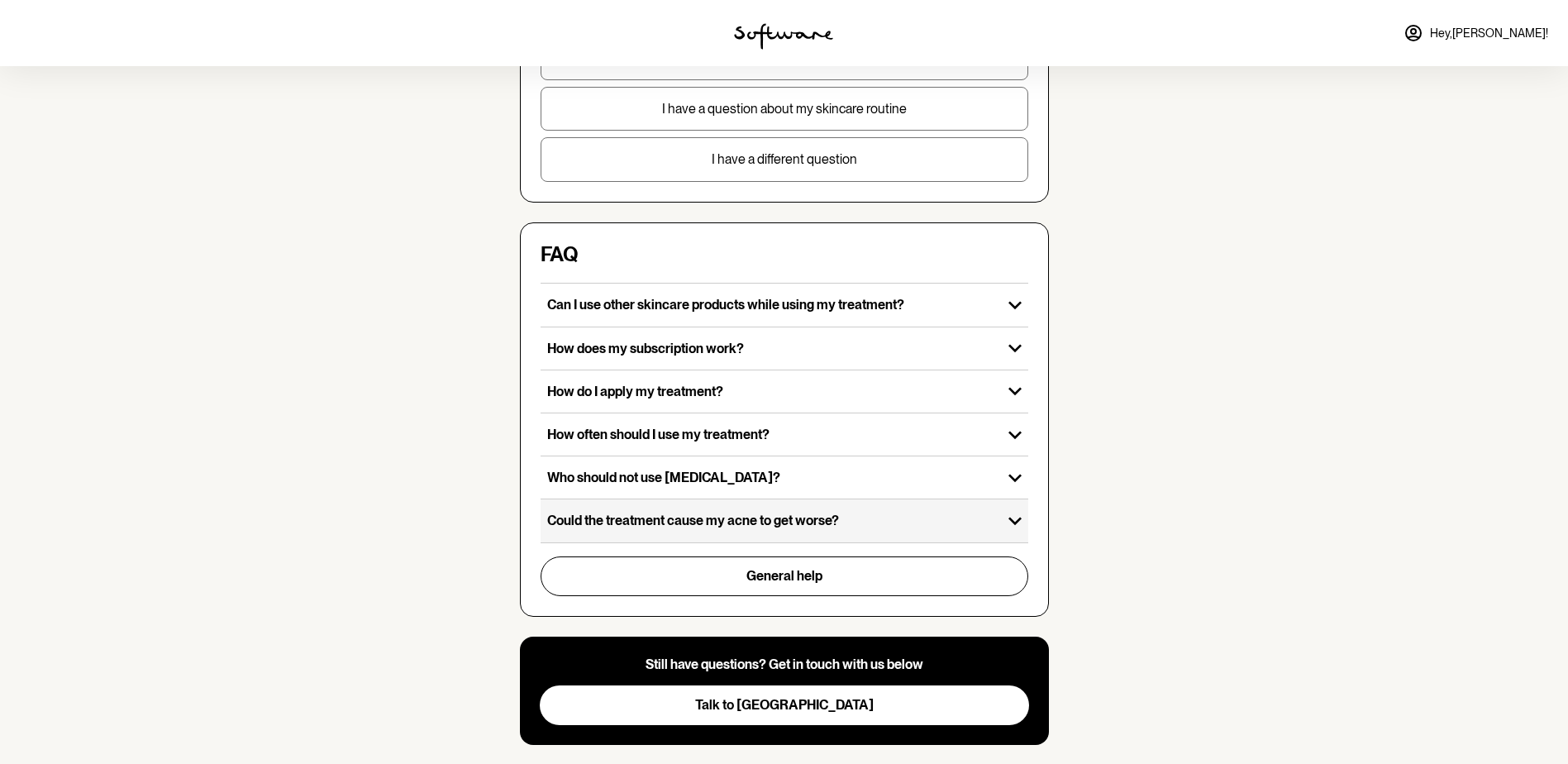
scroll to position [407, 0]
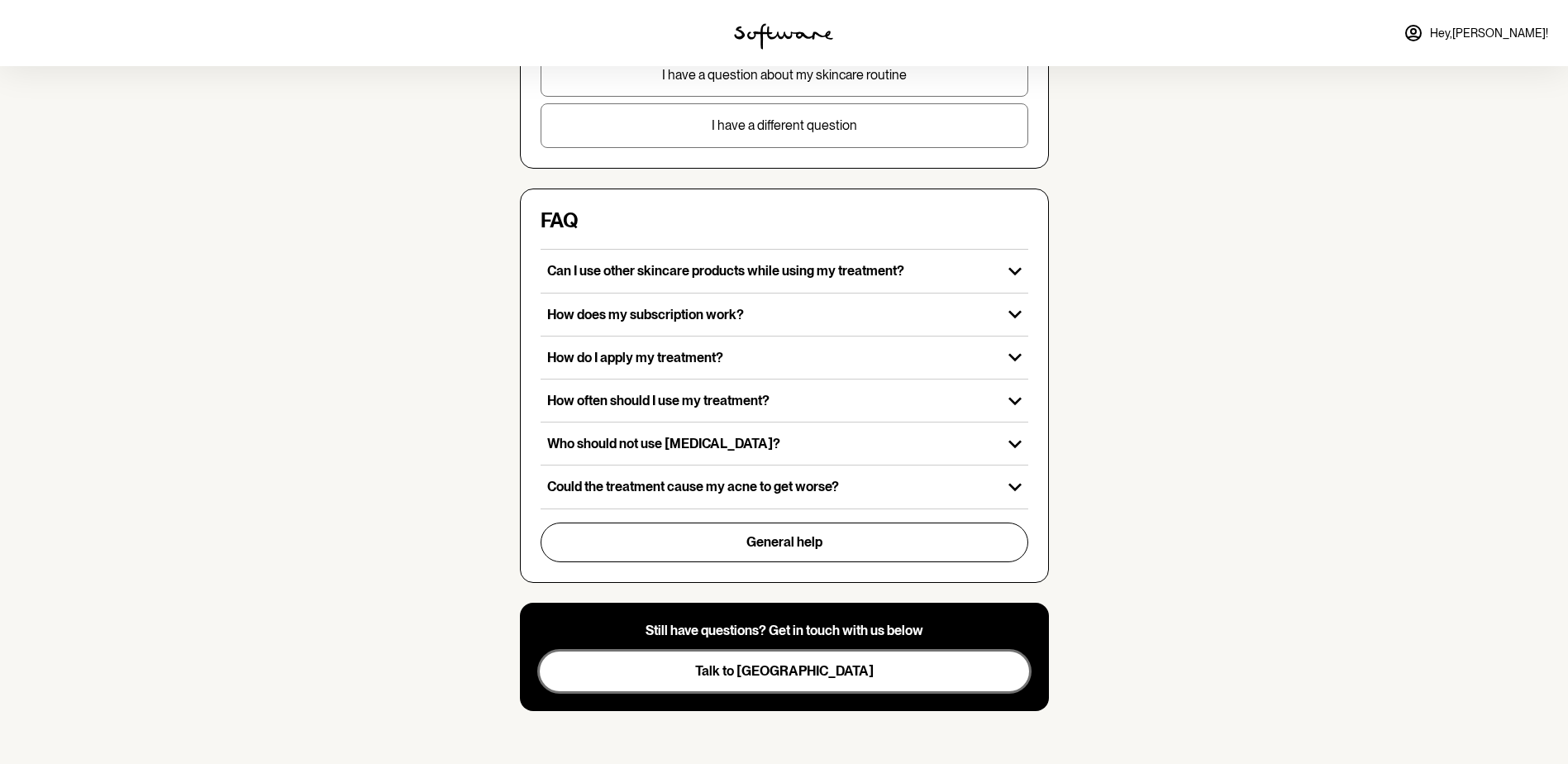
click at [839, 680] on button "Talk to [GEOGRAPHIC_DATA]" at bounding box center [784, 672] width 489 height 40
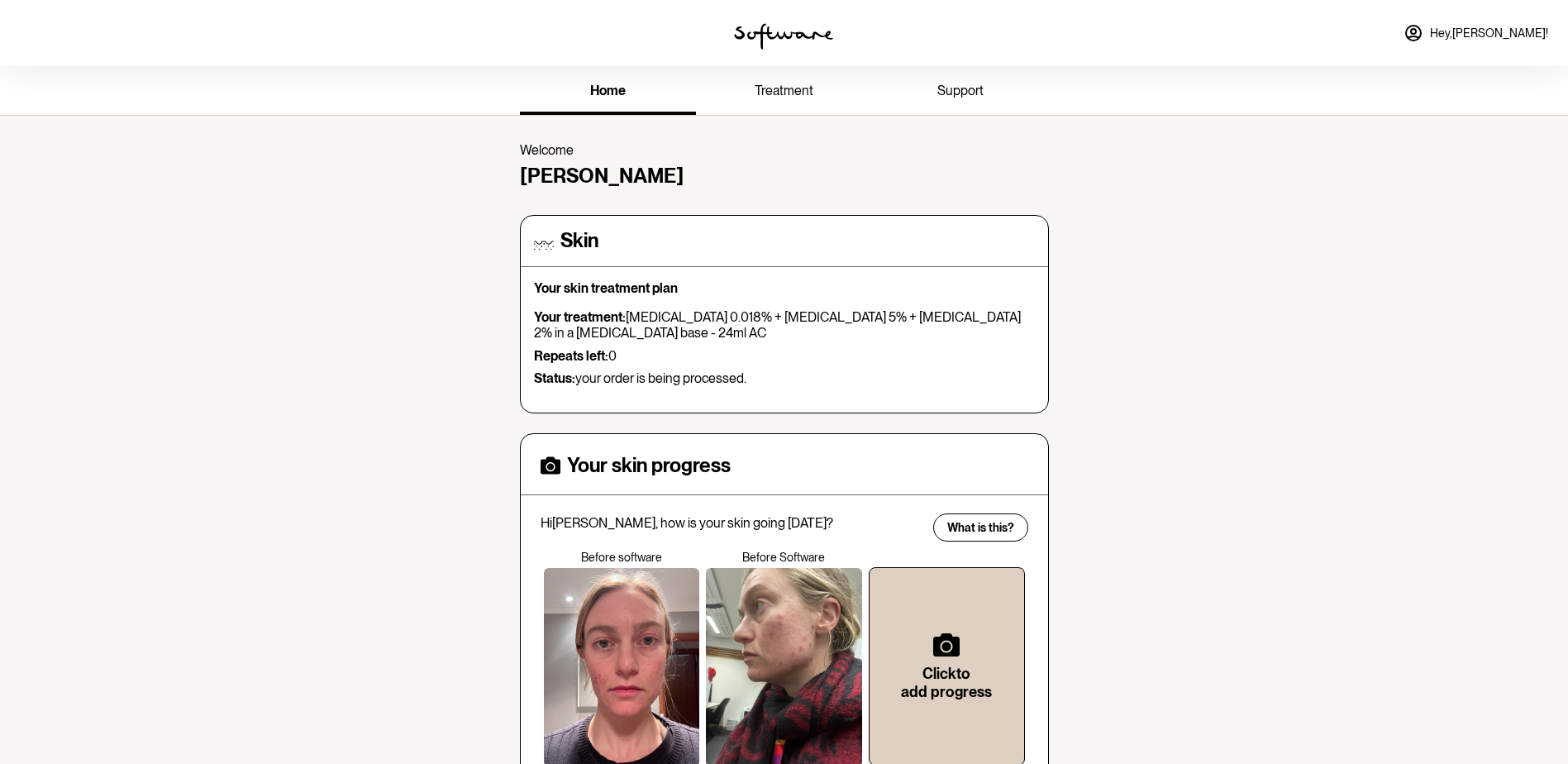
click at [813, 93] on link "treatment" at bounding box center [784, 92] width 176 height 45
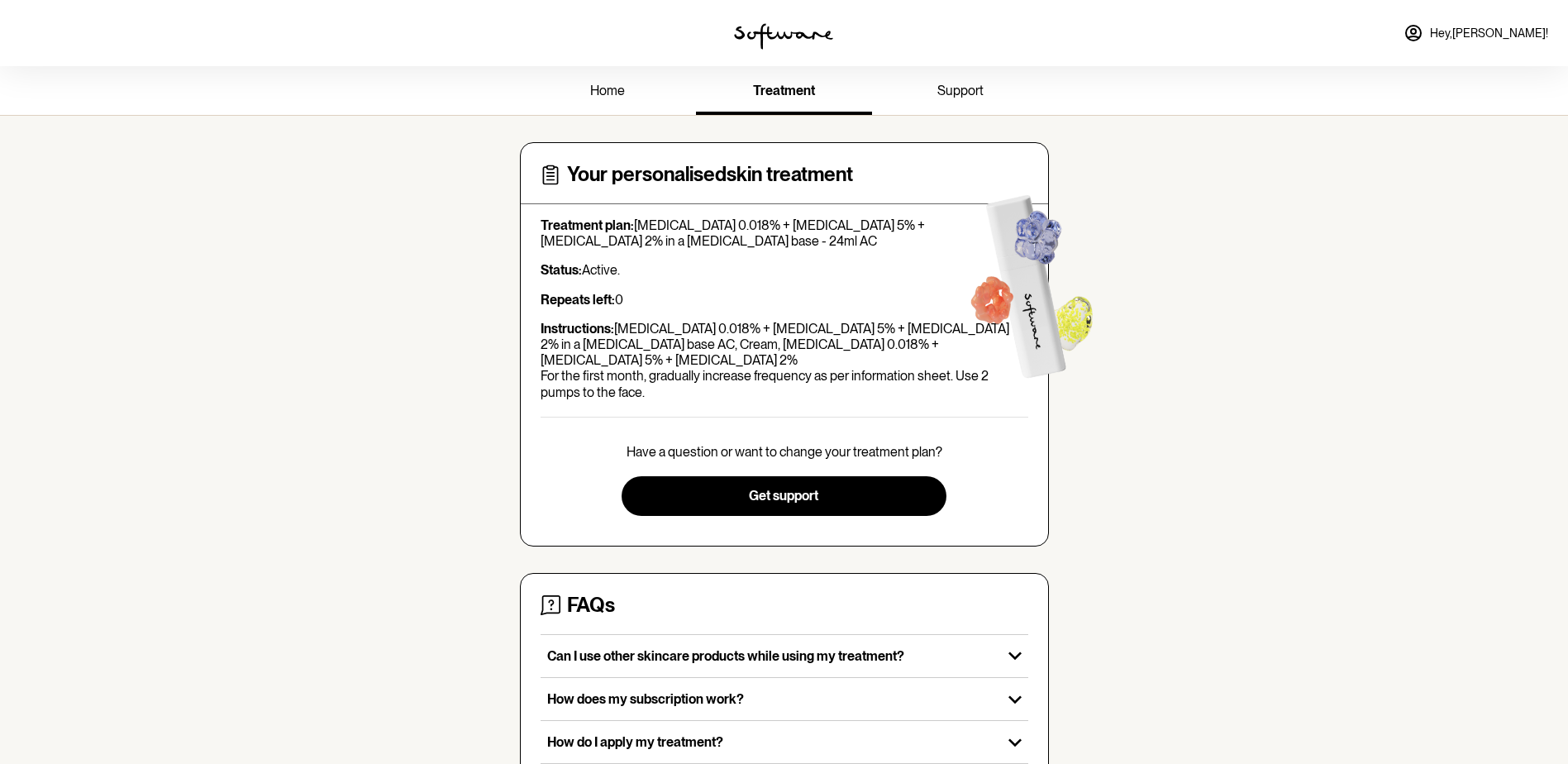
click at [739, 372] on p "Instructions: [MEDICAL_DATA] 0.018% + [MEDICAL_DATA] 5% + [MEDICAL_DATA] 2% in …" at bounding box center [784, 360] width 487 height 79
click at [1048, 310] on img at bounding box center [1028, 282] width 186 height 238
click at [941, 305] on p "Repeats left: 0" at bounding box center [784, 299] width 487 height 16
click at [885, 307] on p "Repeats left: 0" at bounding box center [784, 299] width 487 height 16
click at [734, 290] on div "Treatment plan: [MEDICAL_DATA] 0.018% + [MEDICAL_DATA] 5% + [MEDICAL_DATA] 2% i…" at bounding box center [784, 309] width 487 height 183
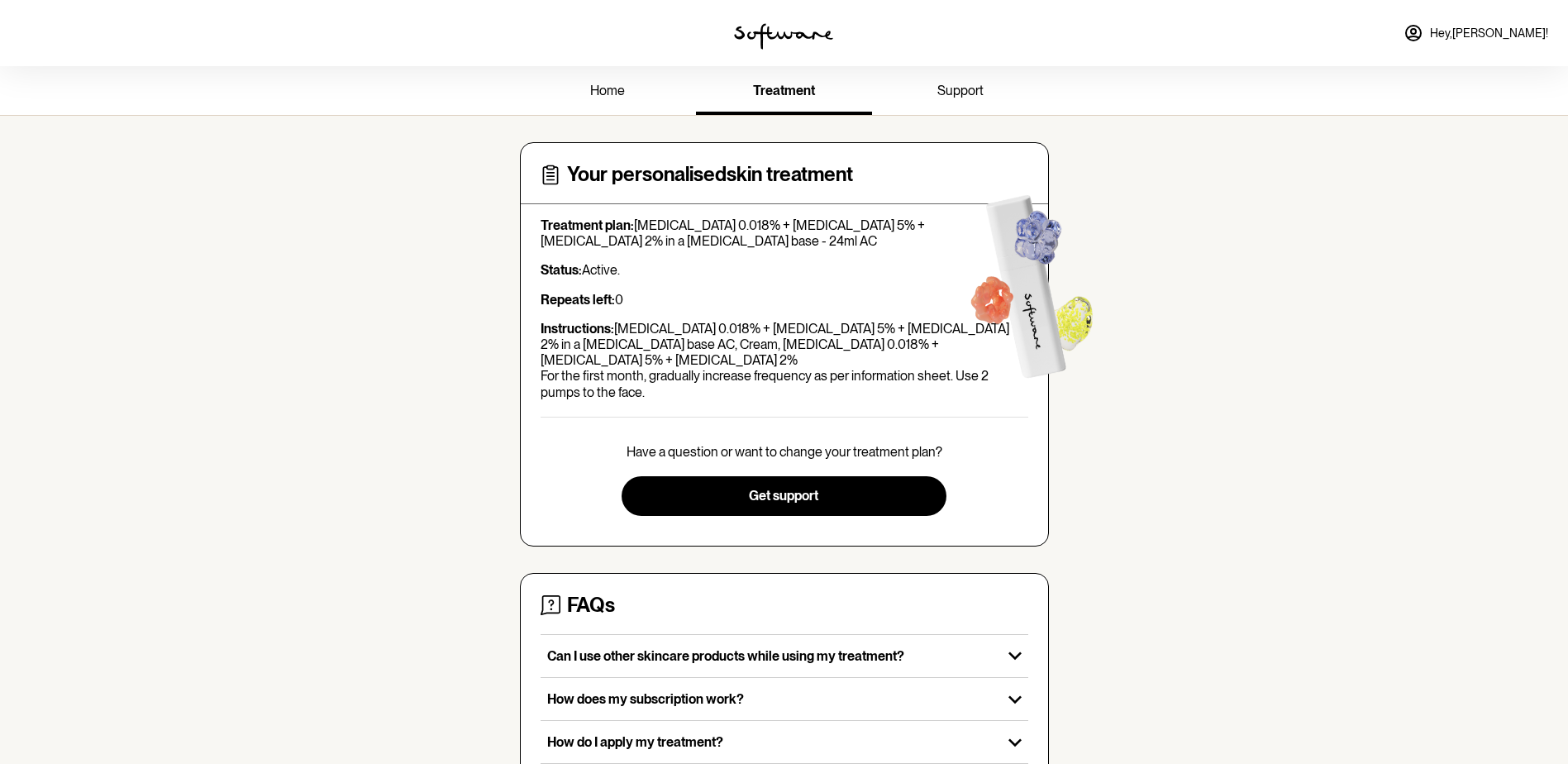
click at [946, 89] on span "support" at bounding box center [960, 91] width 46 height 16
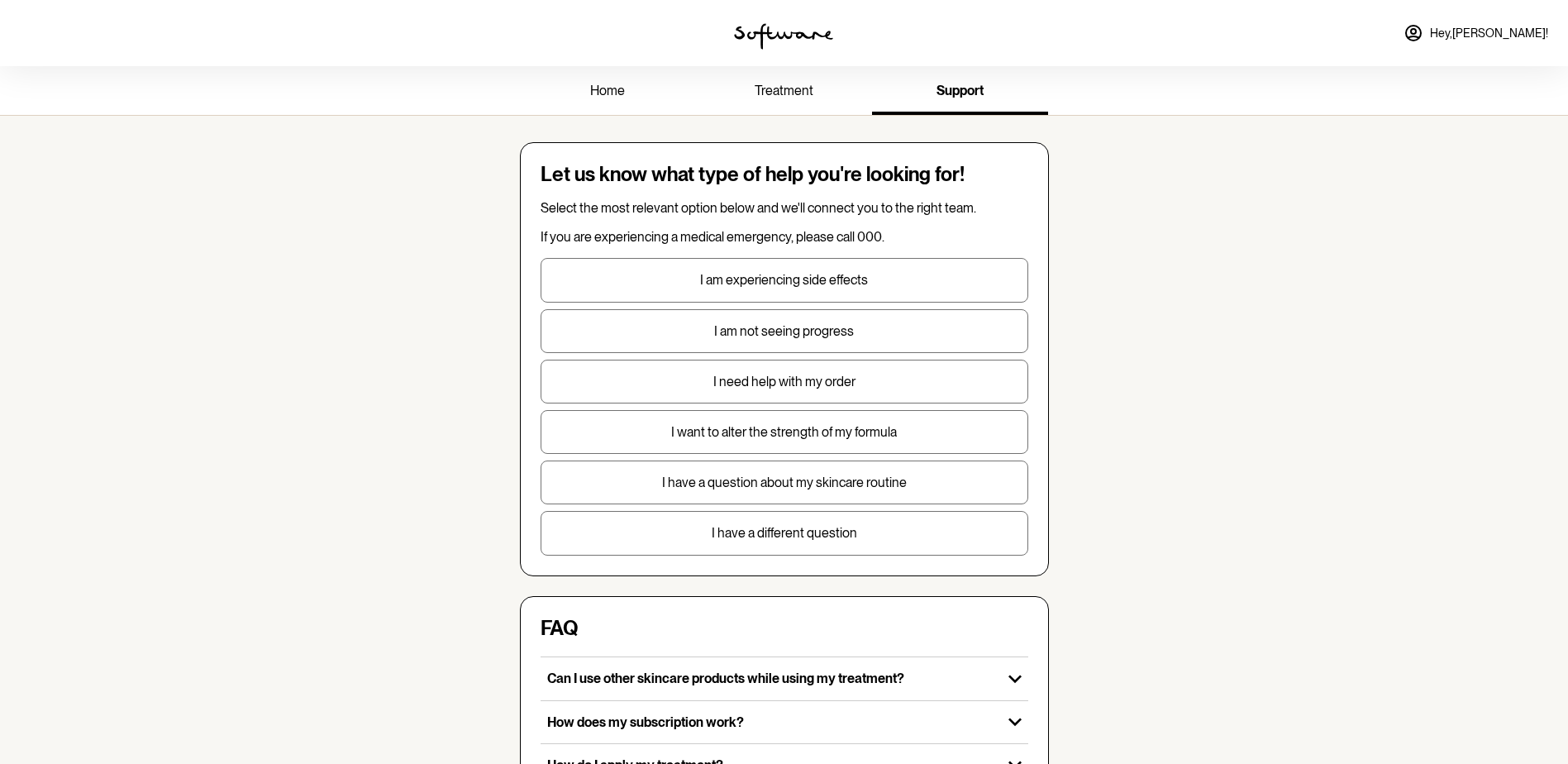
click at [1509, 29] on span "Hey, [PERSON_NAME] !" at bounding box center [1488, 33] width 118 height 14
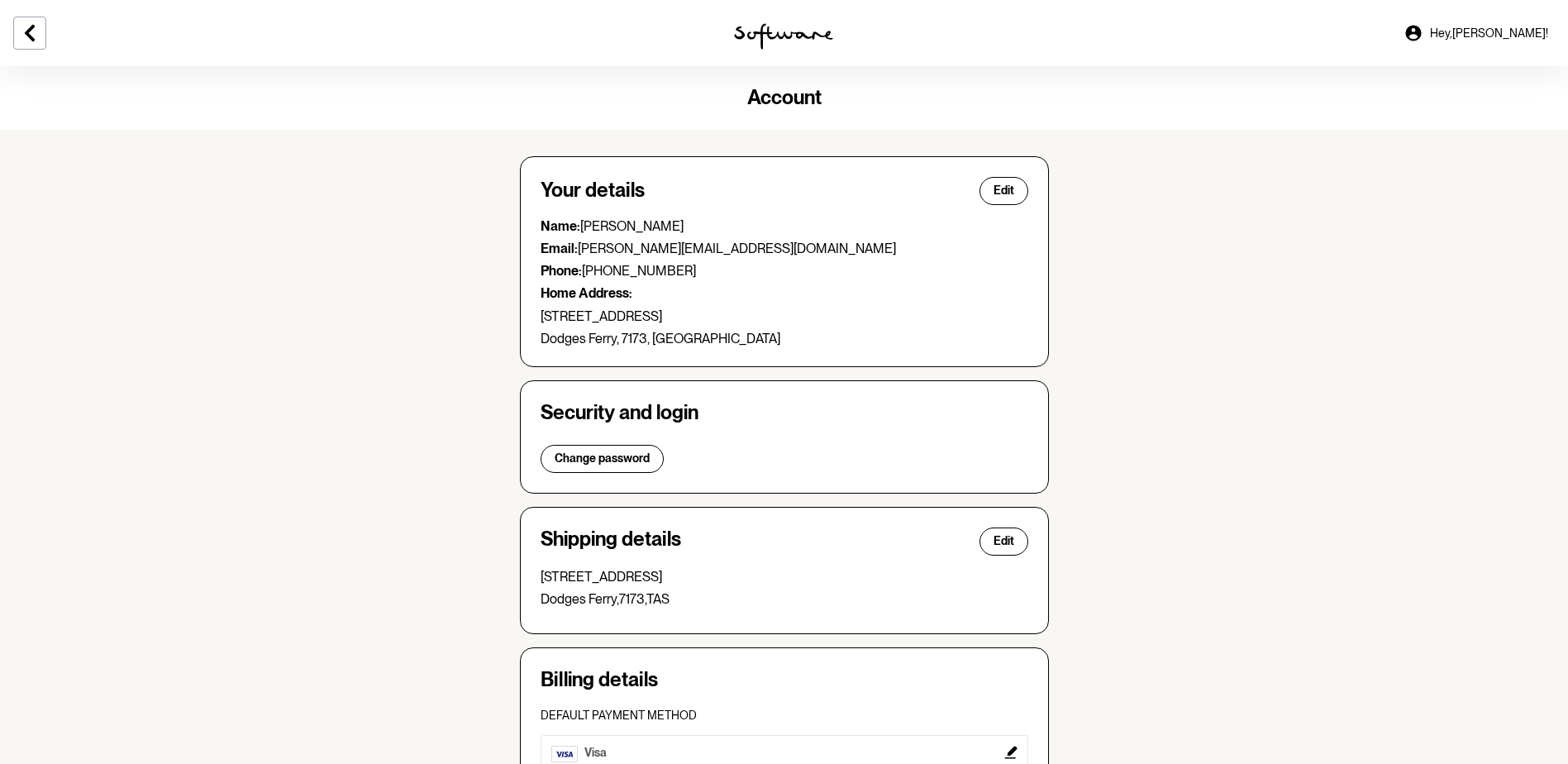
click at [1205, 324] on section "Account Your details Edit Name: Morgan Harding Email: morgan.hard8@gmail.com Ph…" at bounding box center [784, 536] width 1568 height 939
click at [23, 34] on icon at bounding box center [29, 33] width 20 height 20
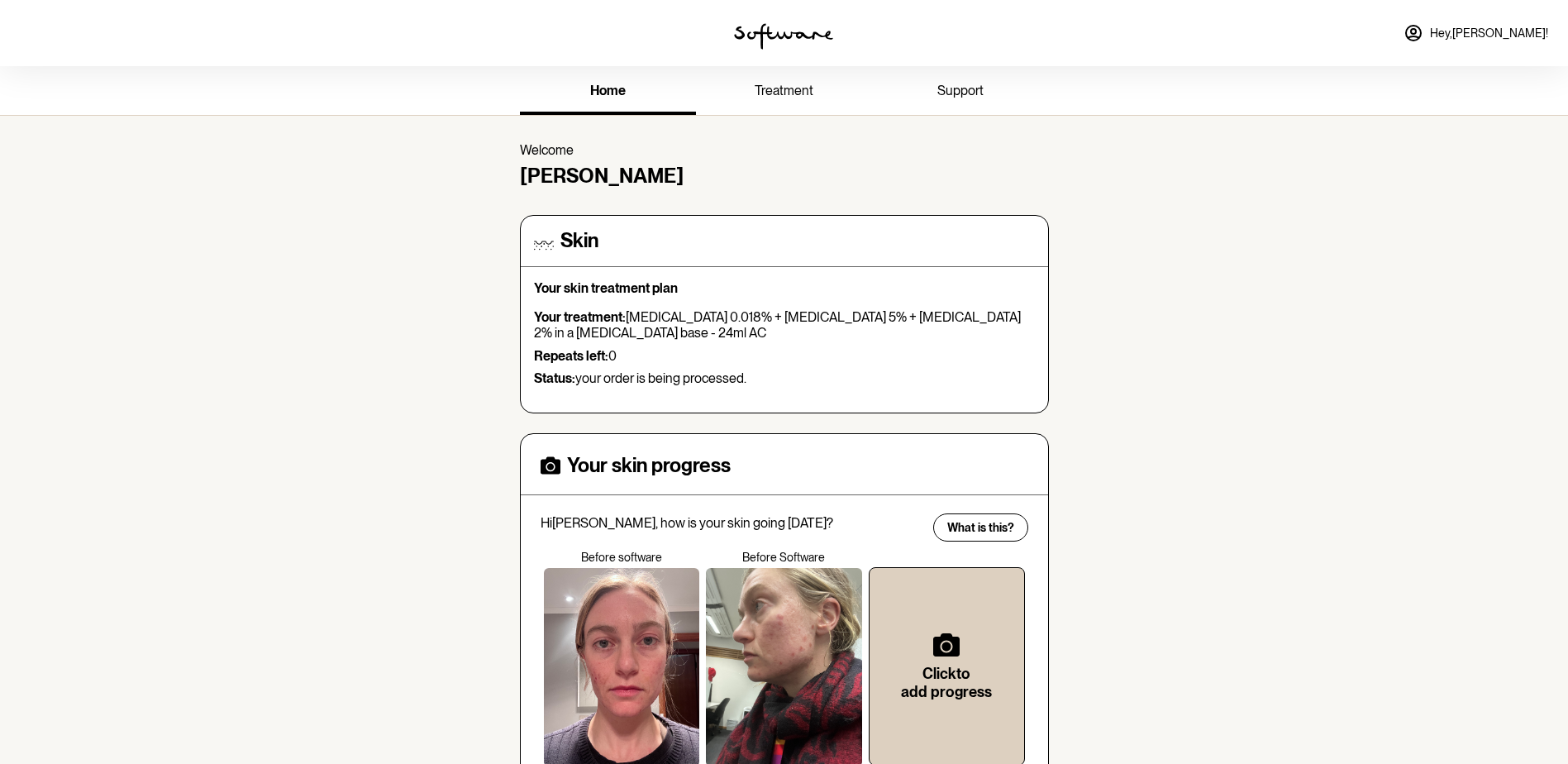
click at [796, 86] on span "treatment" at bounding box center [784, 91] width 58 height 16
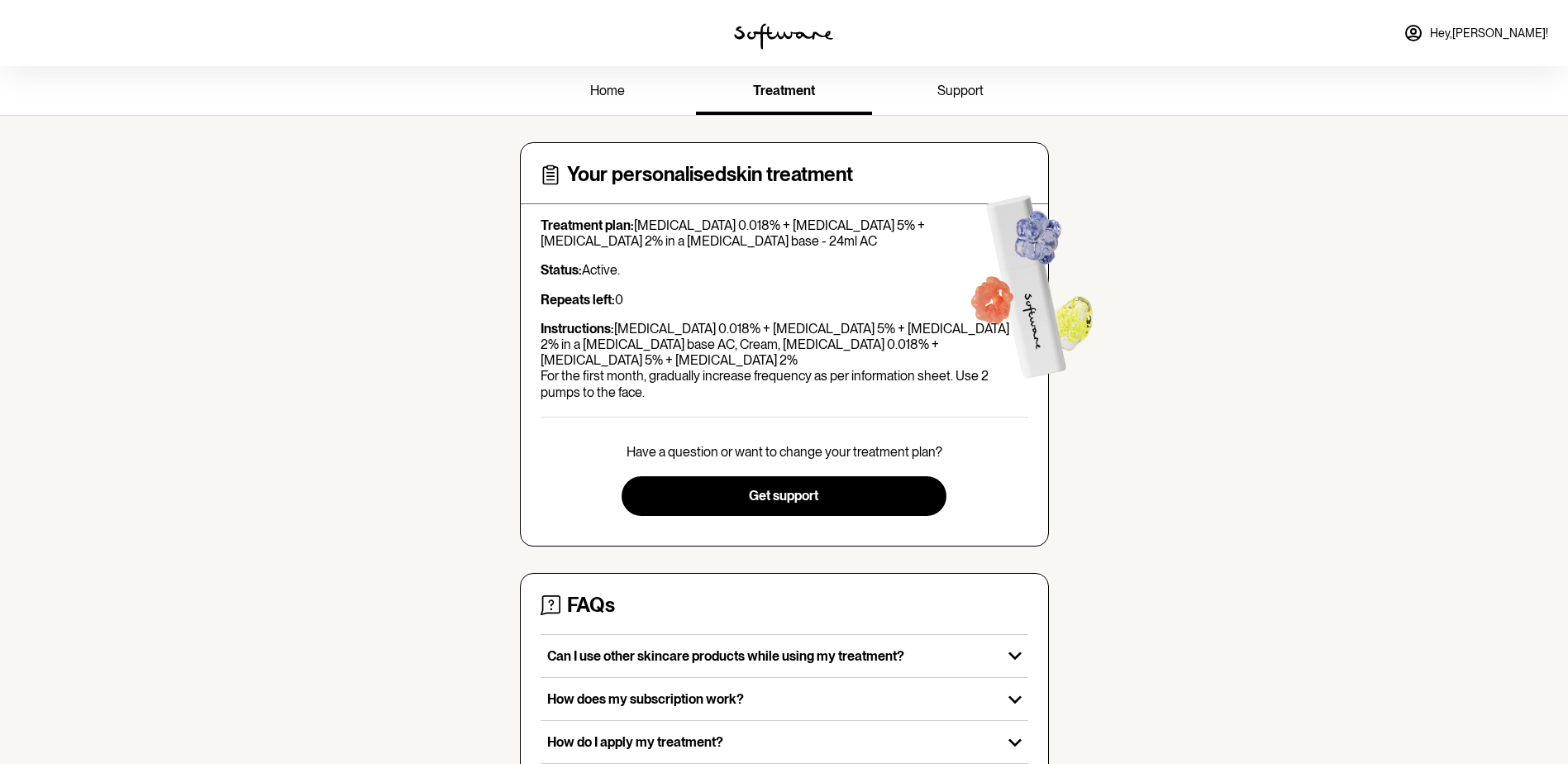
click at [963, 87] on span "support" at bounding box center [960, 91] width 46 height 16
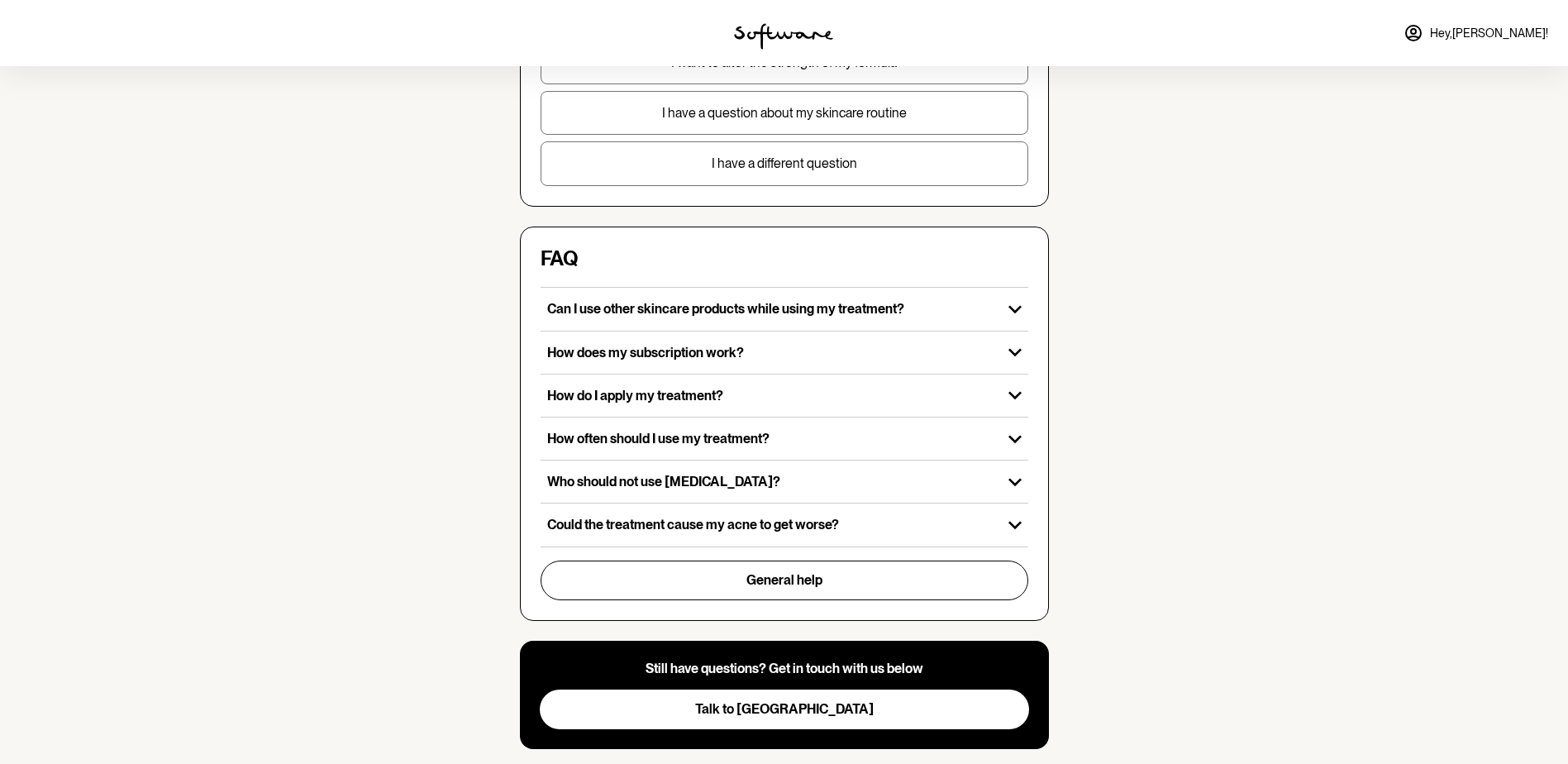
scroll to position [407, 0]
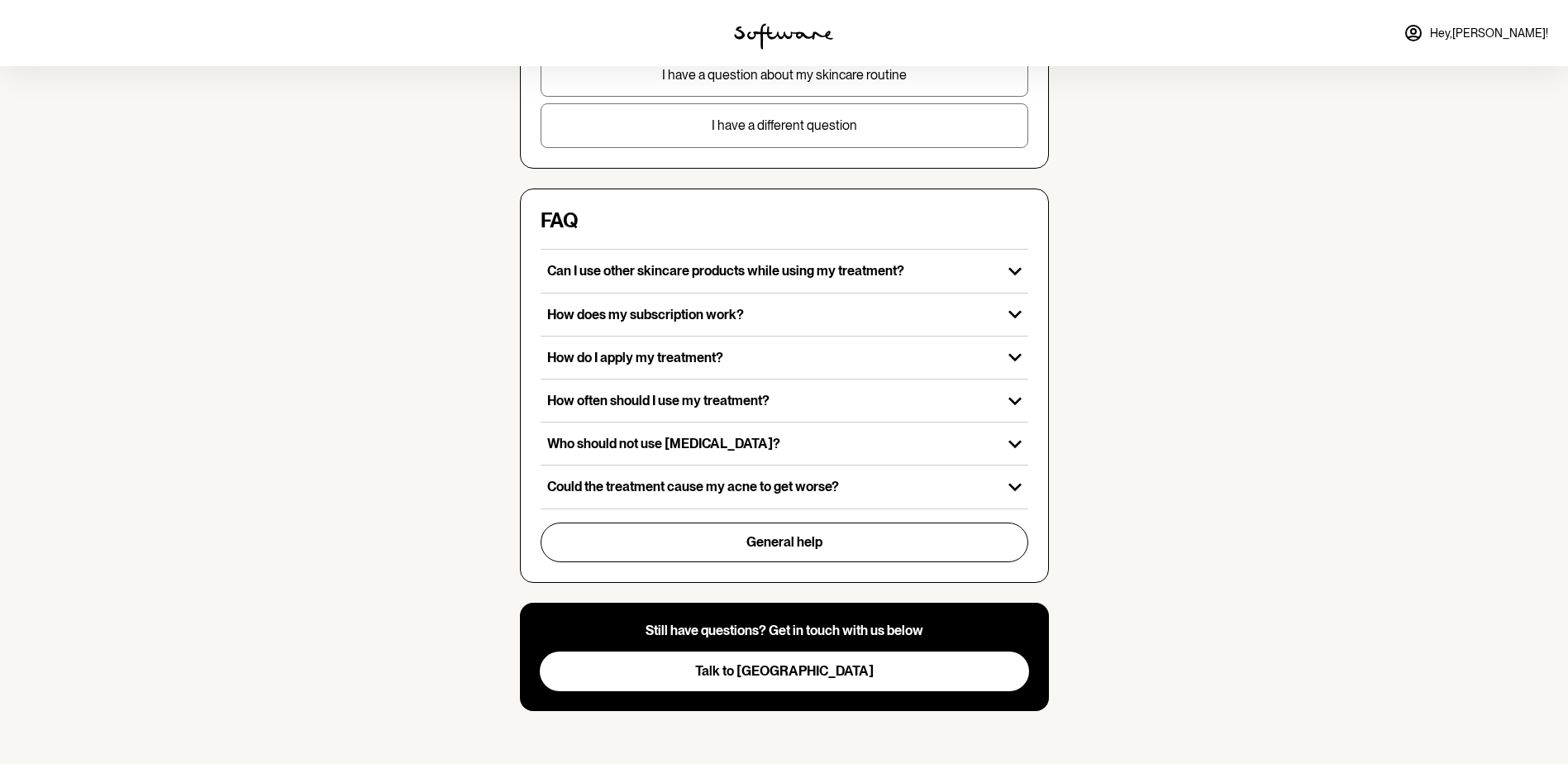
click at [1154, 379] on div "home treatment support Let us know what type of help you're looking for! Select…" at bounding box center [784, 211] width 1568 height 1105
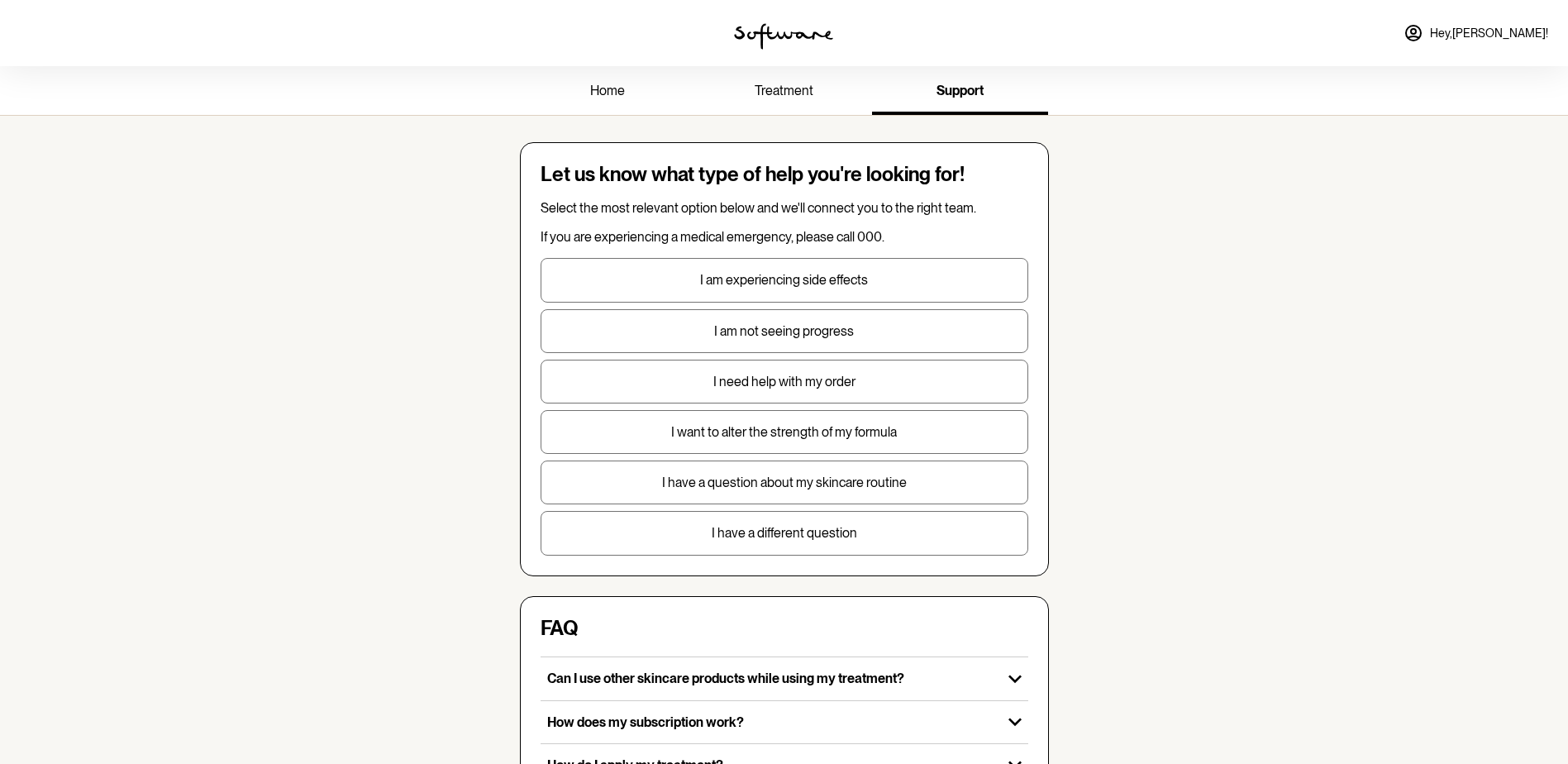
click at [619, 90] on span "home" at bounding box center [607, 91] width 35 height 16
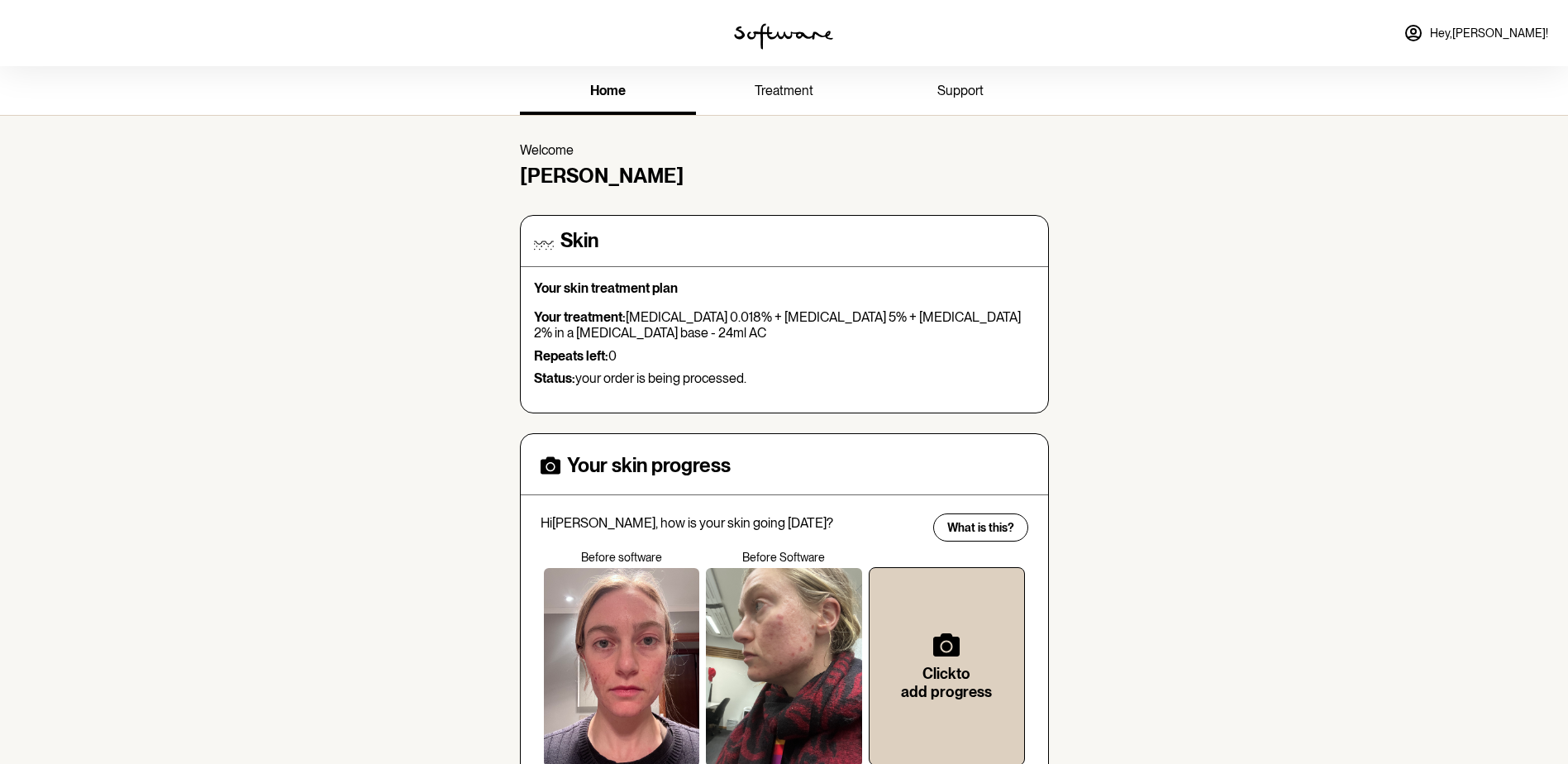
click at [780, 384] on p "Status: your order is being processed." at bounding box center [784, 378] width 501 height 16
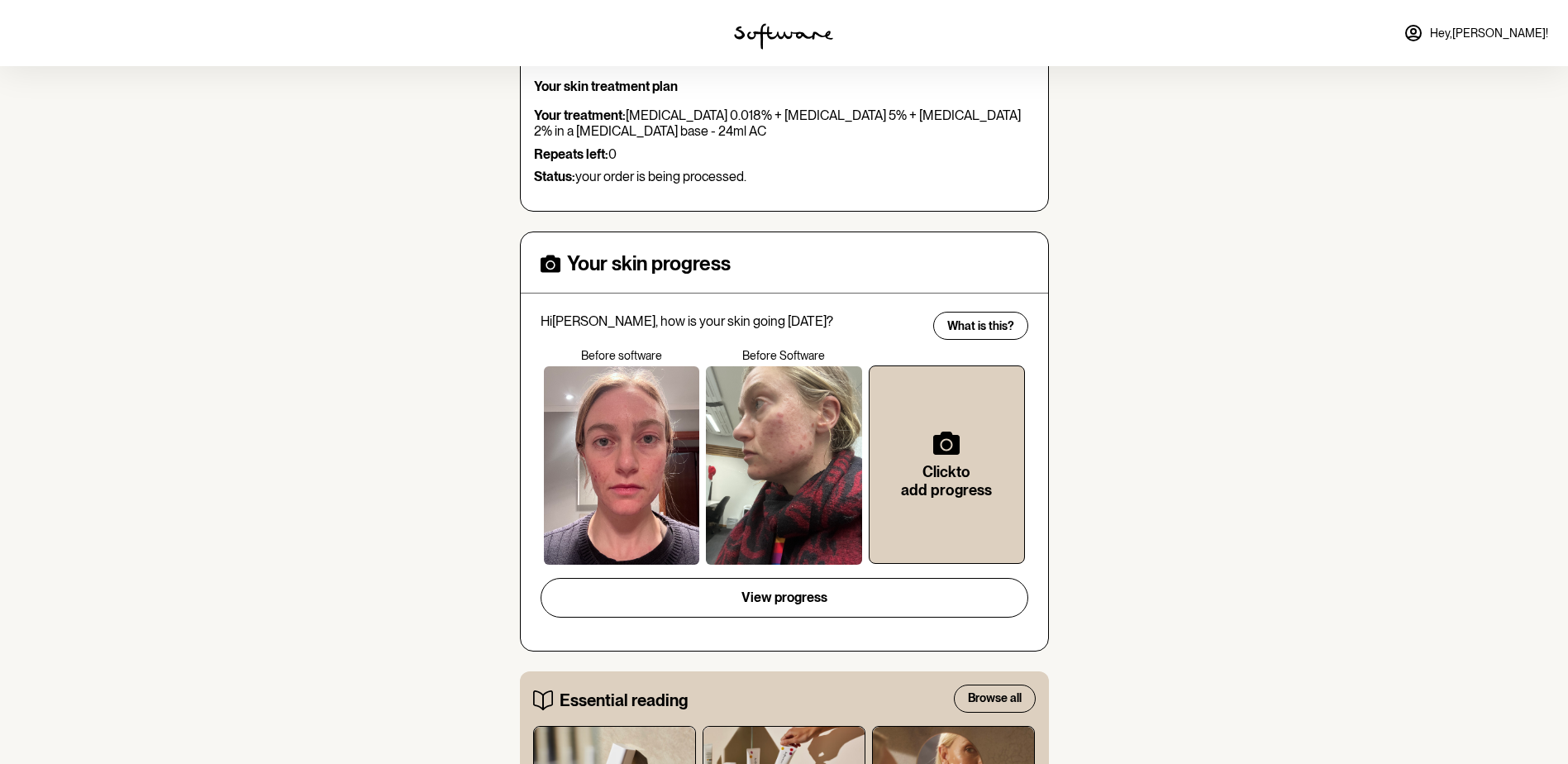
scroll to position [248, 0]
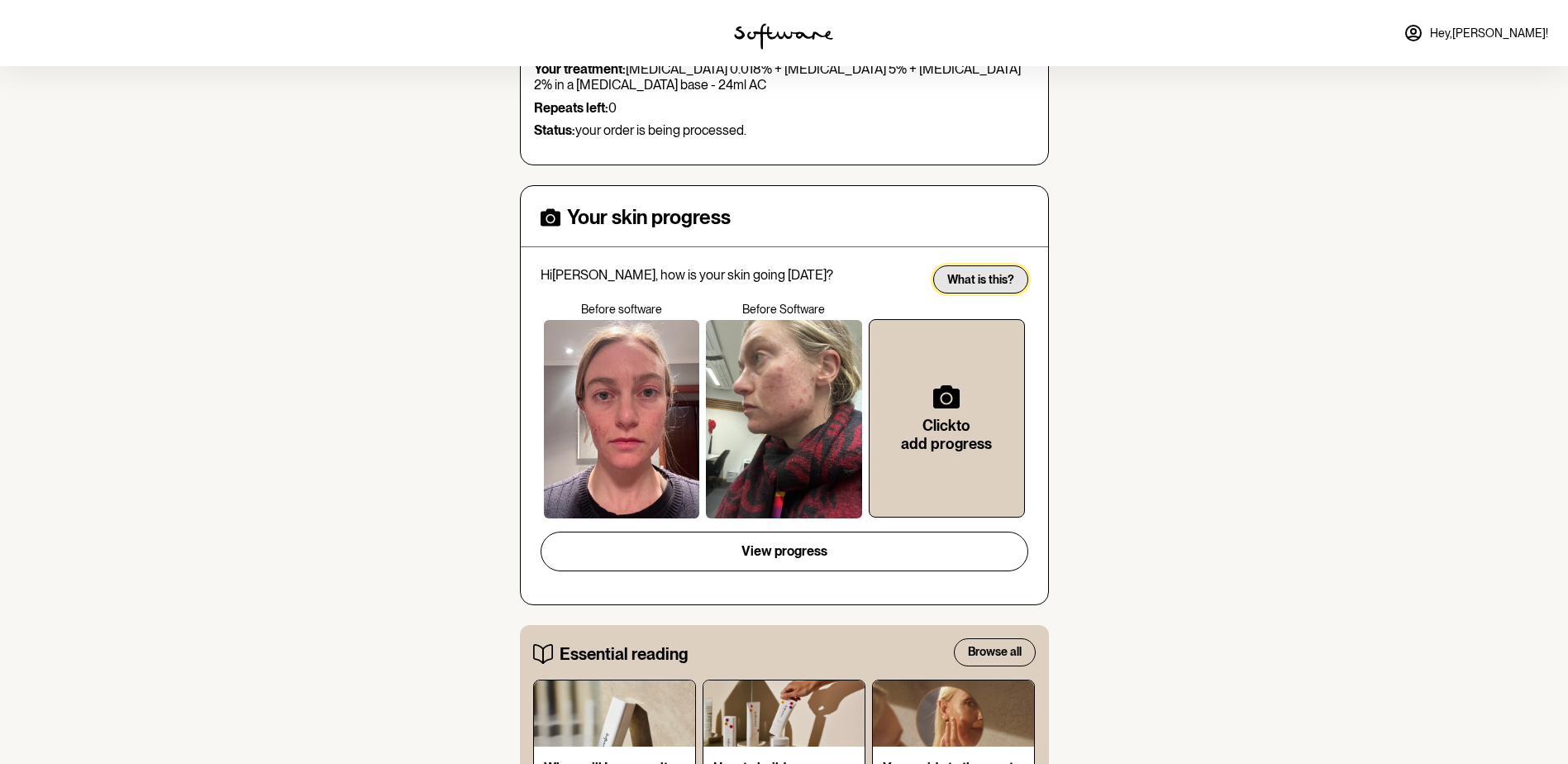
click at [996, 285] on span "What is this?" at bounding box center [980, 279] width 67 height 14
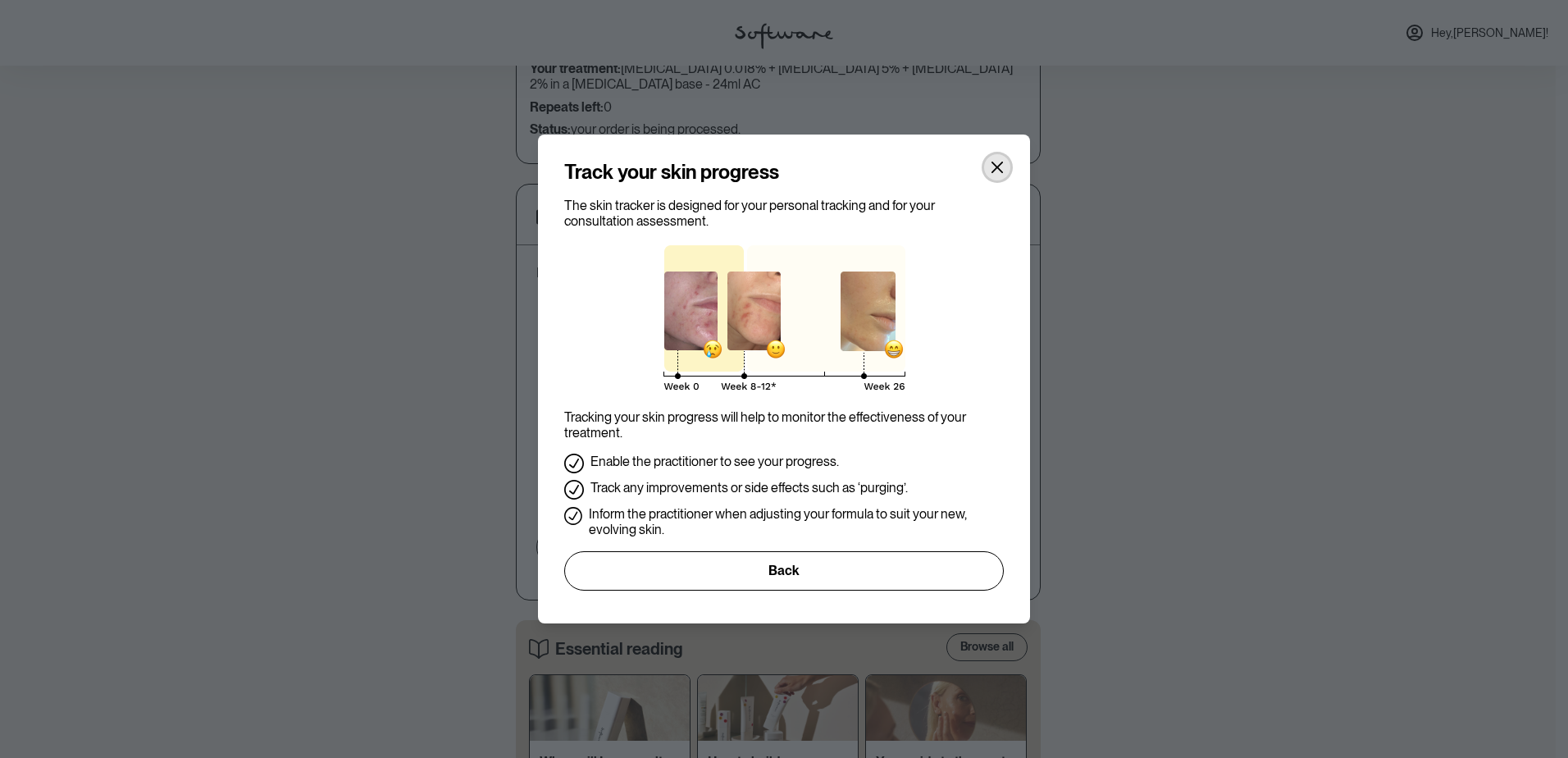
click at [1004, 169] on button "Close" at bounding box center [997, 168] width 26 height 26
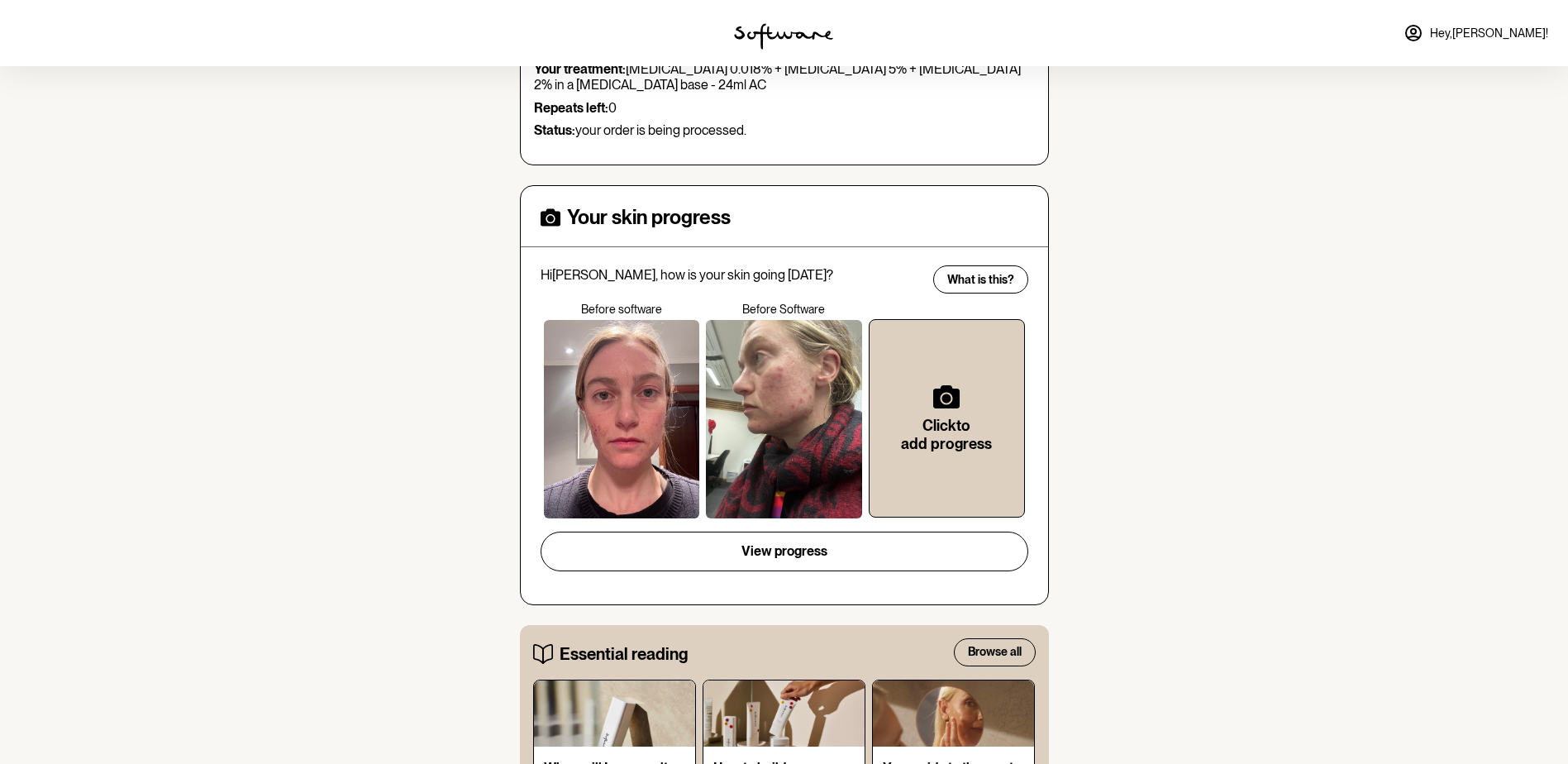
click at [1182, 390] on div "home treatment support Welcome Morgan Skin Your skin treatment plan Your treatm…" at bounding box center [784, 708] width 1568 height 1782
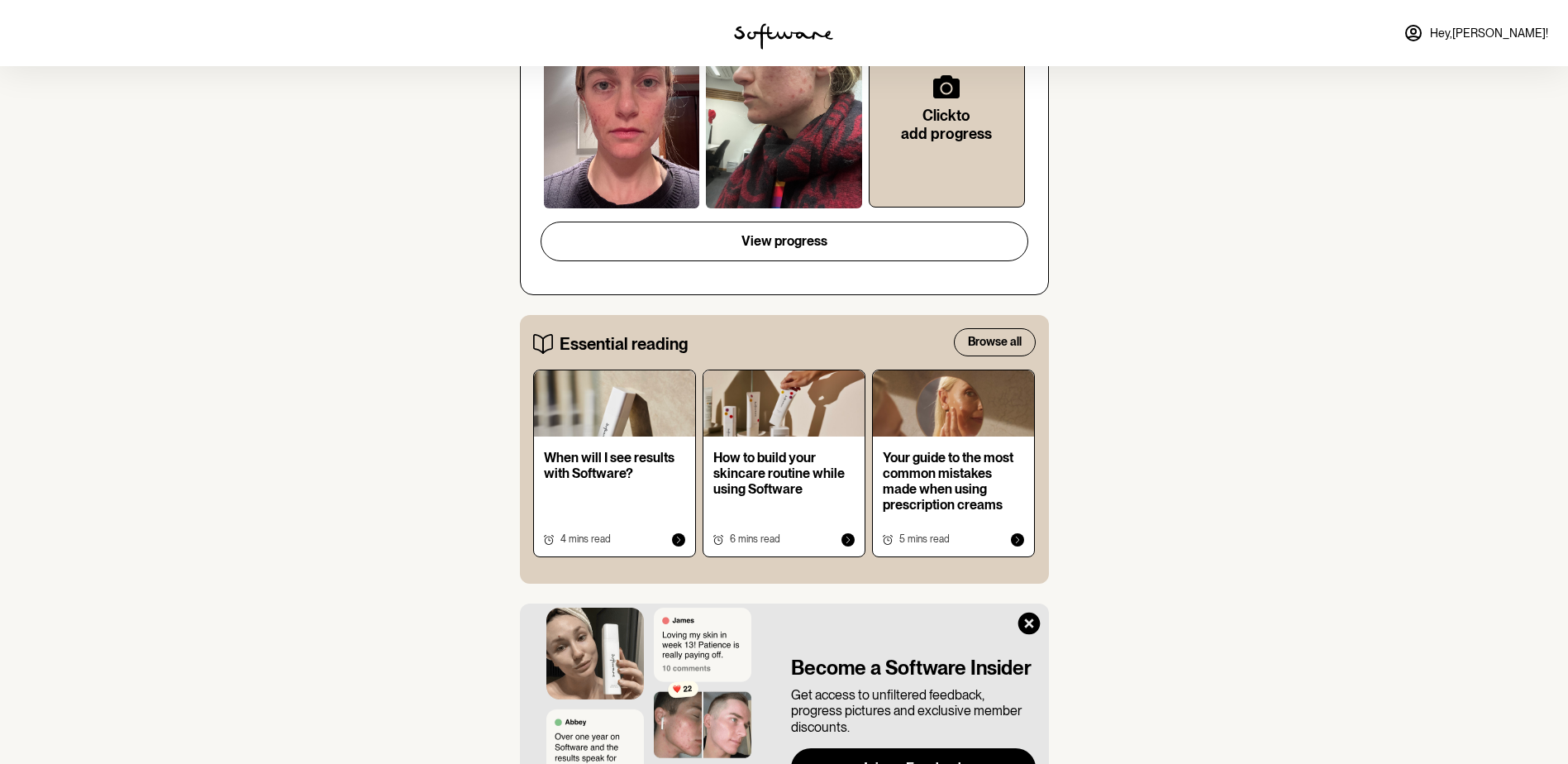
scroll to position [579, 0]
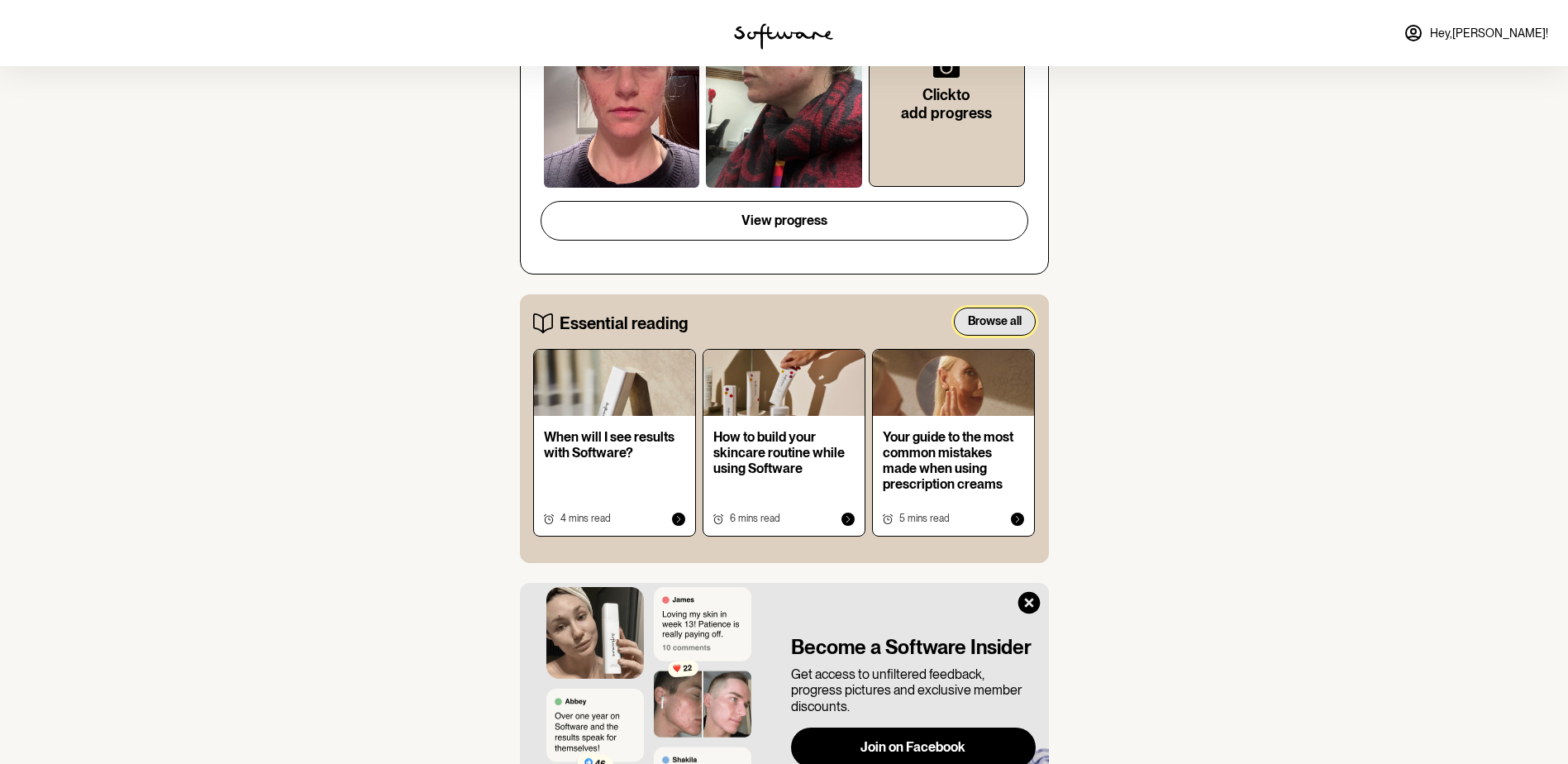
click at [1010, 331] on button "Browse all" at bounding box center [994, 322] width 82 height 28
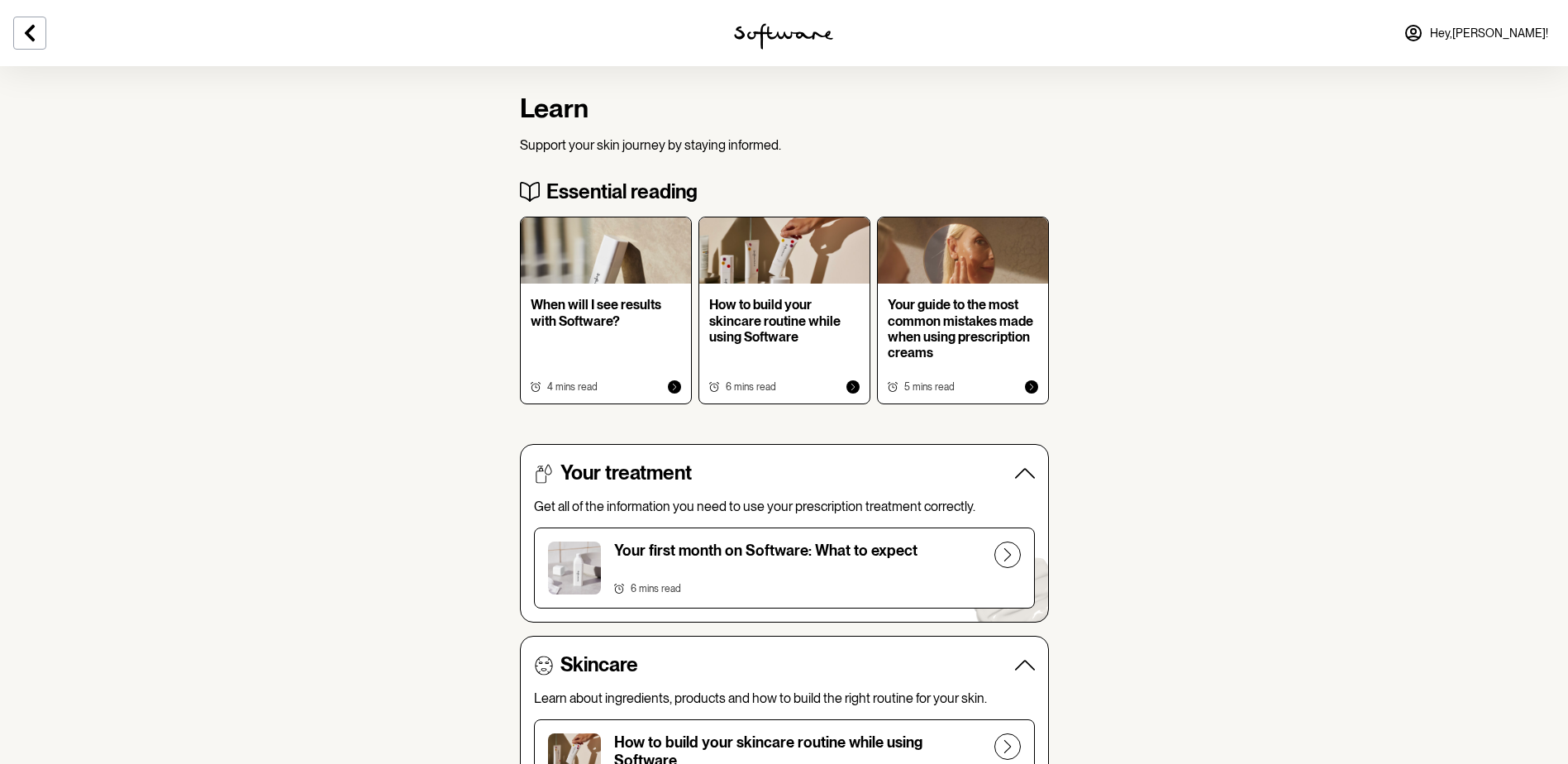
click at [26, 38] on icon at bounding box center [29, 33] width 20 height 20
